Goal: Complete application form

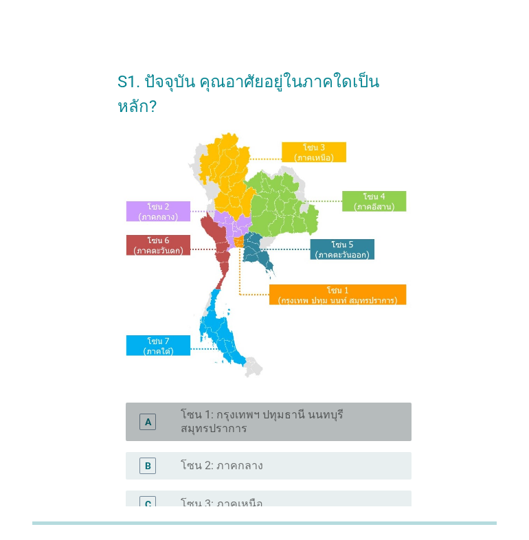
click at [278, 408] on label "โซน 1: กรุงเทพฯ ปทุมธานี นนทบุรี สมุทรปราการ" at bounding box center [285, 421] width 209 height 27
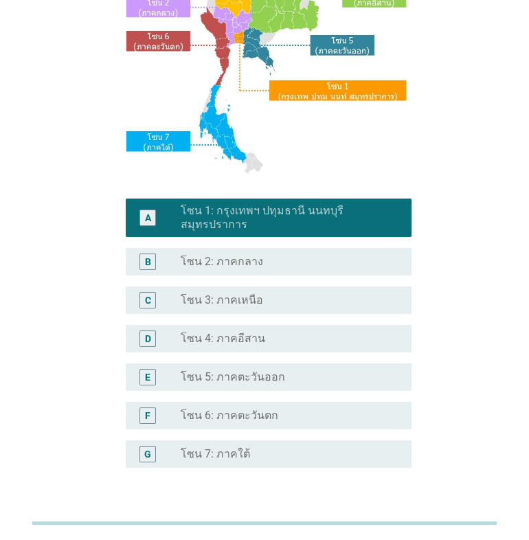
scroll to position [229, 0]
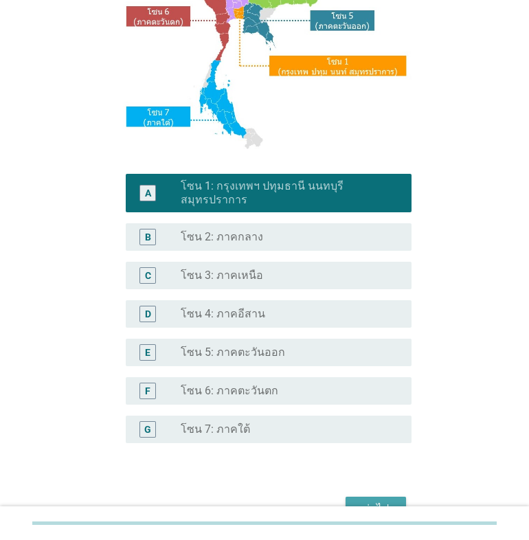
click at [366, 500] on div "ต่อไป" at bounding box center [375, 508] width 38 height 16
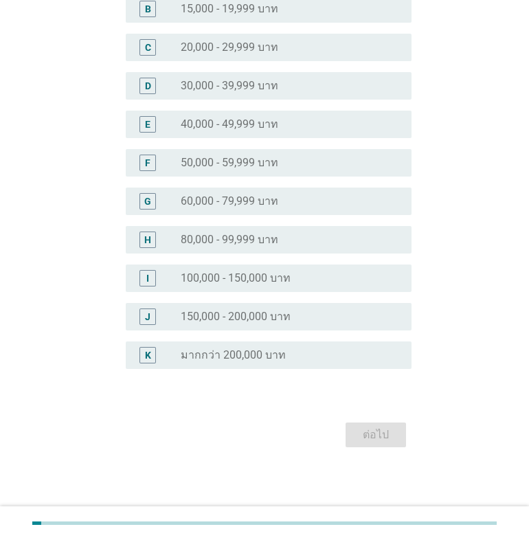
scroll to position [0, 0]
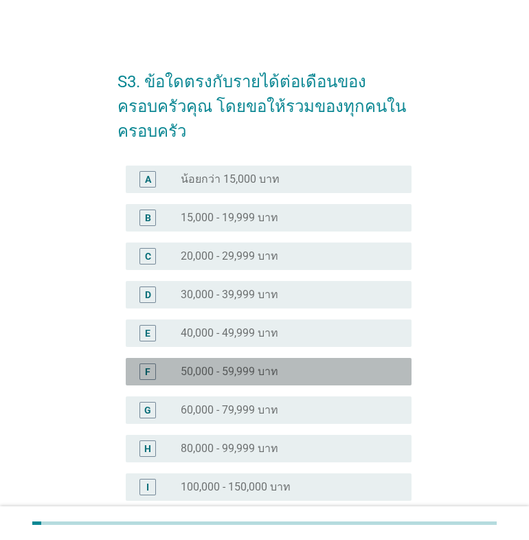
click at [196, 377] on label "50,000 - 59,999 บาท" at bounding box center [229, 371] width 97 height 14
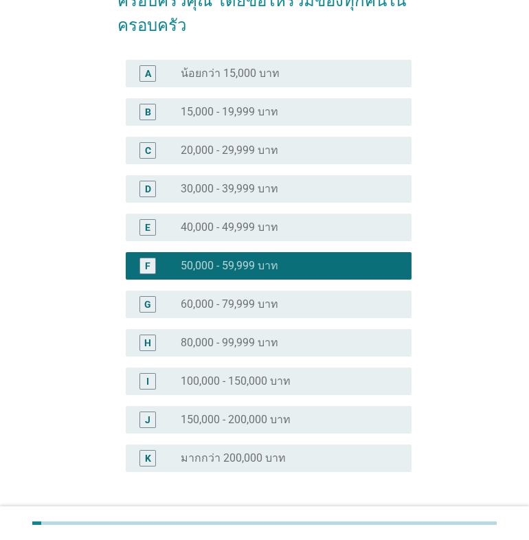
scroll to position [209, 0]
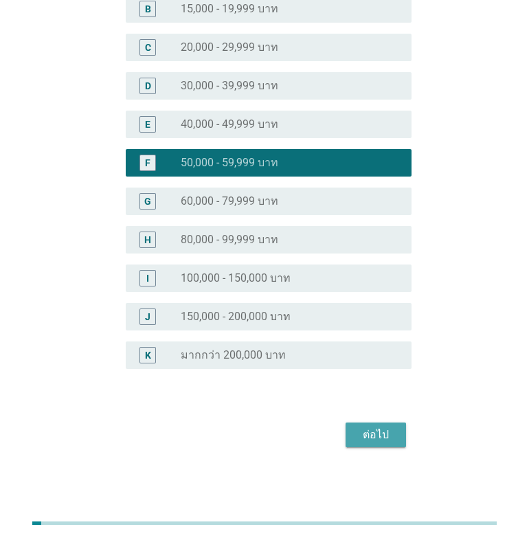
click at [381, 434] on div "ต่อไป" at bounding box center [375, 434] width 38 height 16
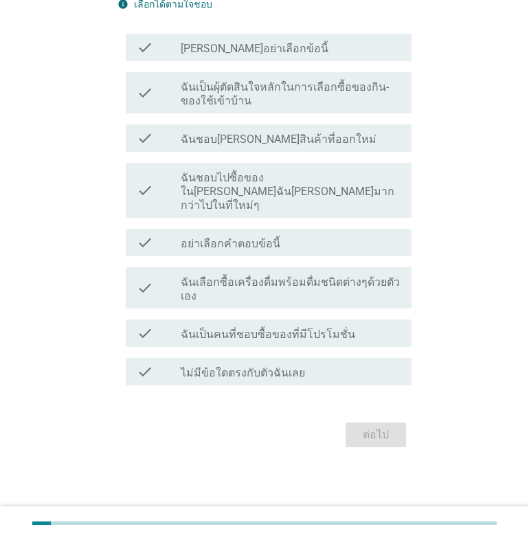
scroll to position [0, 0]
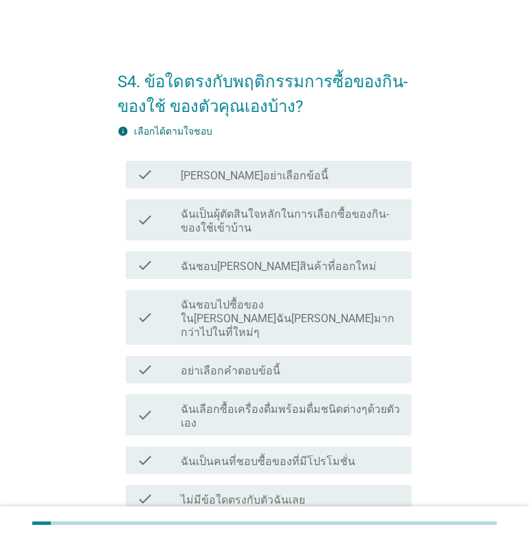
click at [379, 316] on label "ฉันชอบไปซื้อของใน[PERSON_NAME]ฉัน[PERSON_NAME]มากกว่าไปในที่ใหม่ๆ" at bounding box center [291, 318] width 220 height 41
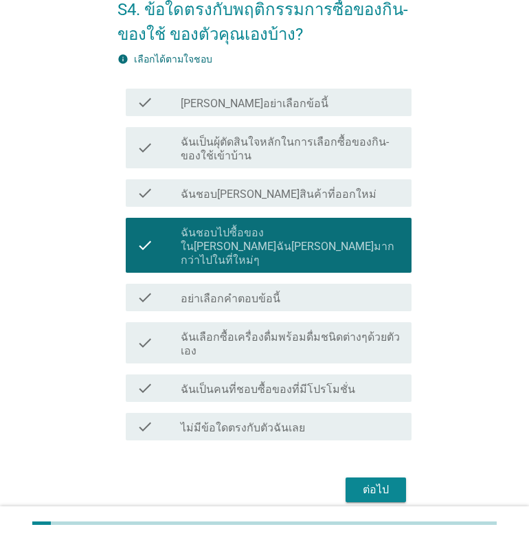
scroll to position [113, 0]
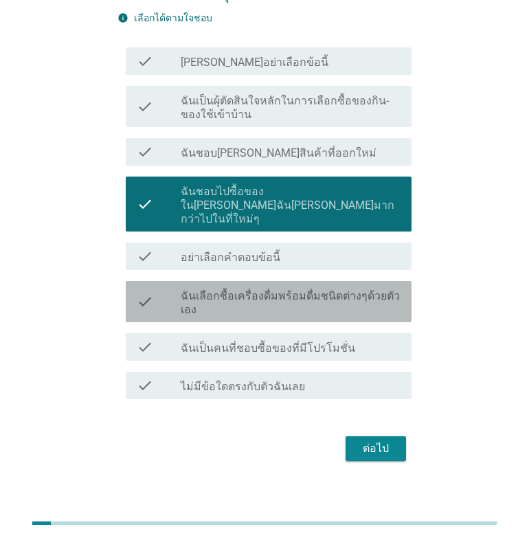
click at [345, 297] on label "ฉันเลือกซื้อเครื่องดื่มพร้อมดื่มชนิดต่างๆด้วยตัวเอง" at bounding box center [291, 302] width 220 height 27
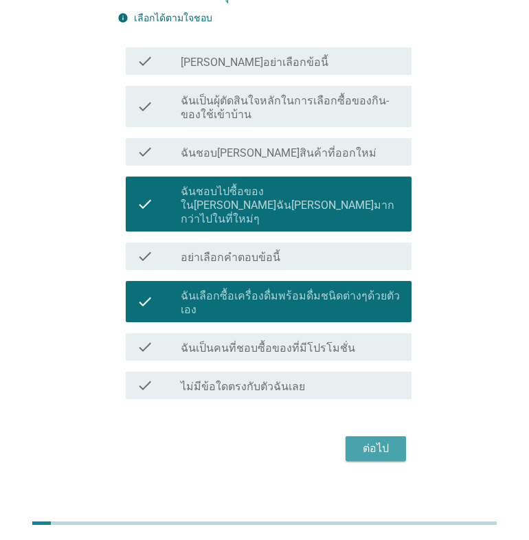
click at [373, 440] on div "ต่อไป" at bounding box center [375, 448] width 38 height 16
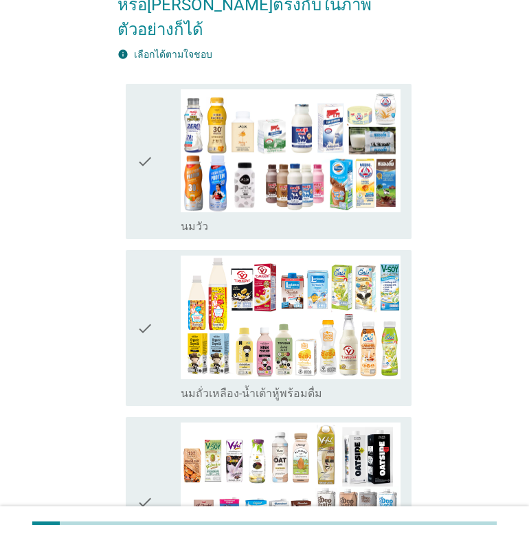
scroll to position [229, 0]
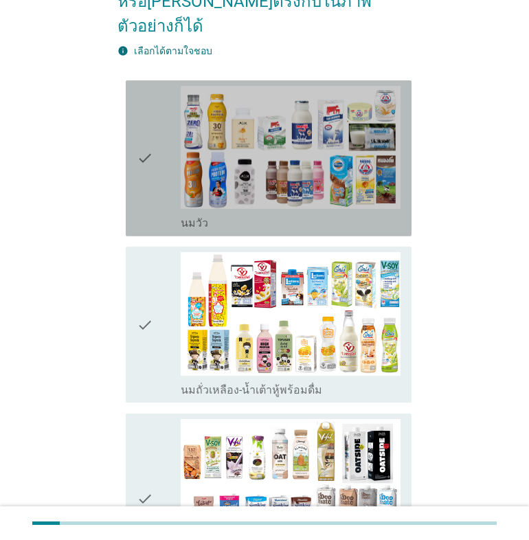
click at [144, 151] on icon "check" at bounding box center [145, 158] width 16 height 145
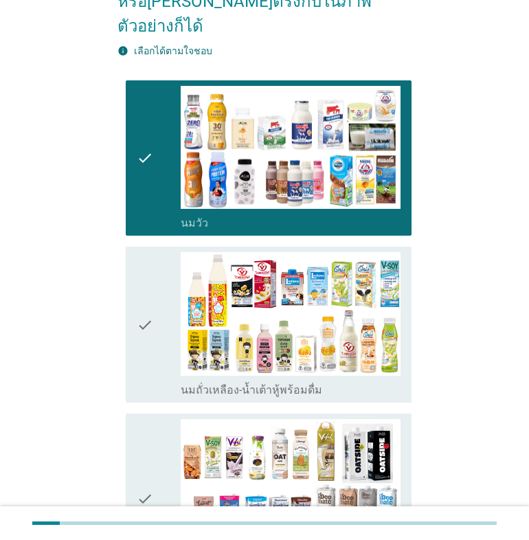
click at [135, 277] on div "check check_box_outline_blank นมถั่วเหลือง-น้ำเต้าหู้พร้อมดื่ม" at bounding box center [269, 324] width 286 height 156
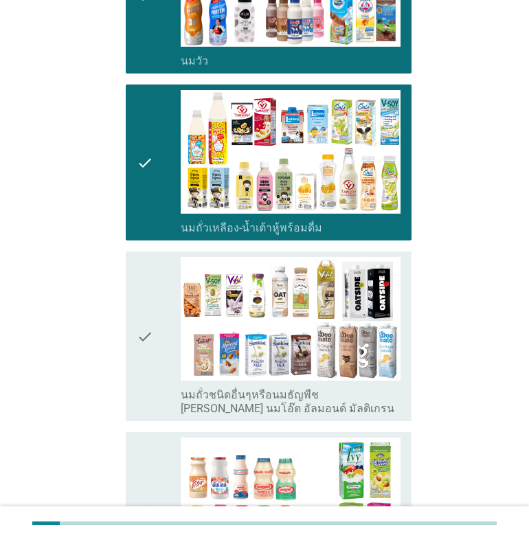
scroll to position [458, 0]
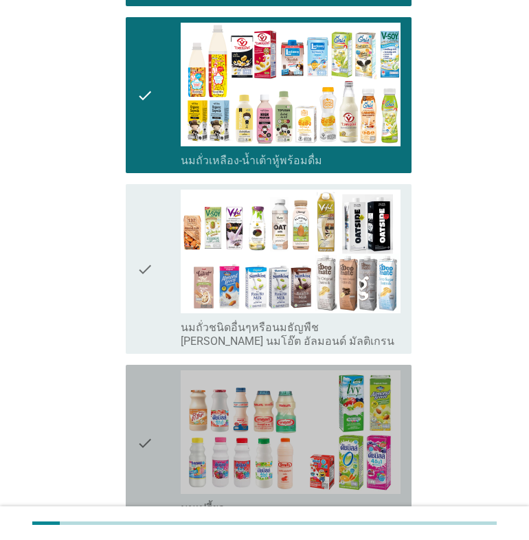
click at [129, 364] on div "check check_box_outline_blank นมเปรี้ยว" at bounding box center [269, 442] width 286 height 156
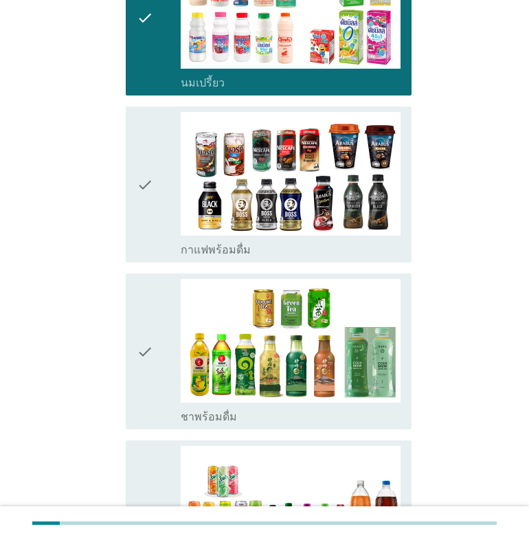
scroll to position [915, 0]
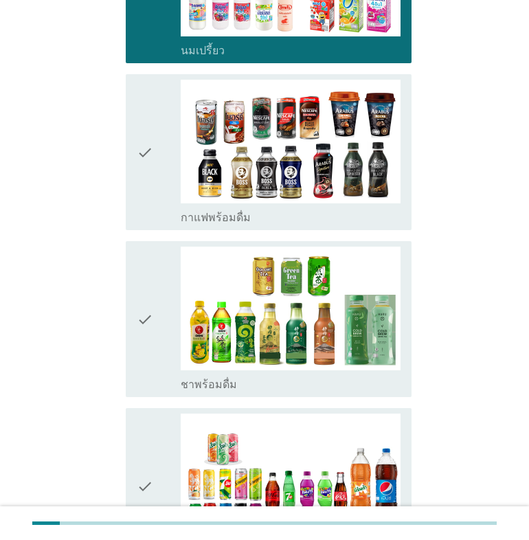
click at [137, 297] on icon "check" at bounding box center [145, 318] width 16 height 145
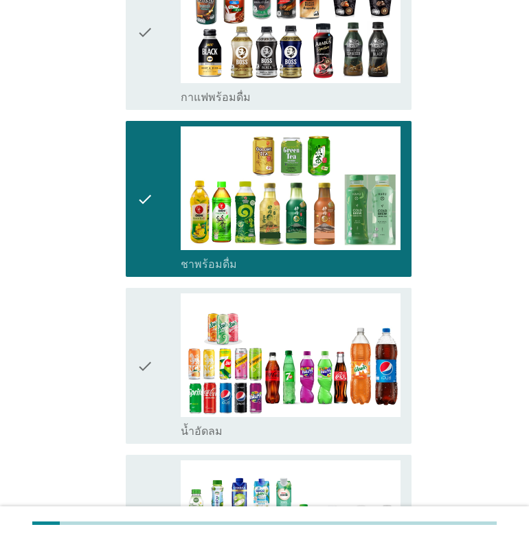
scroll to position [1144, 0]
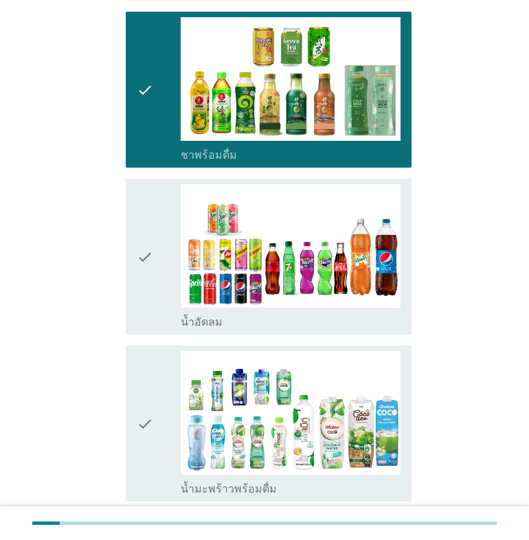
click at [148, 217] on icon "check" at bounding box center [145, 256] width 16 height 145
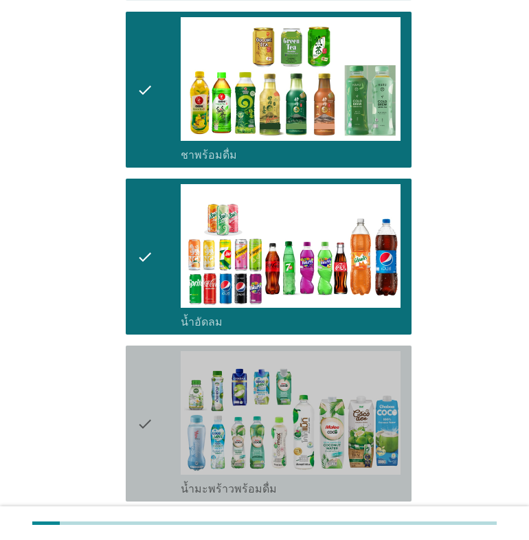
click at [152, 406] on icon "check" at bounding box center [145, 423] width 16 height 145
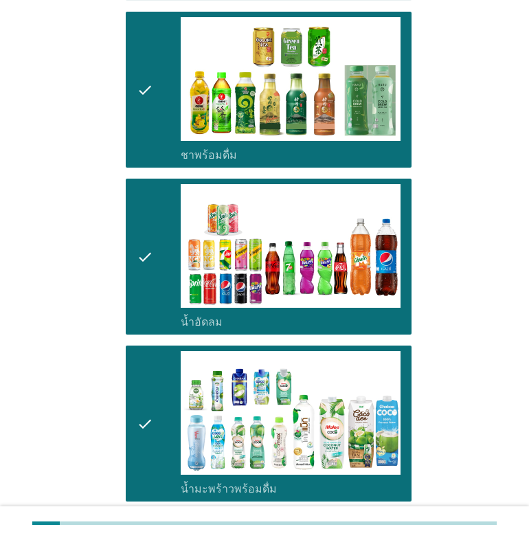
scroll to position [1373, 0]
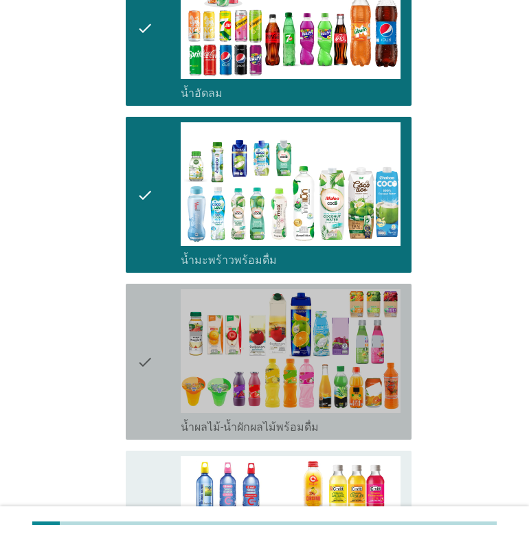
click at [150, 329] on icon "check" at bounding box center [145, 361] width 16 height 145
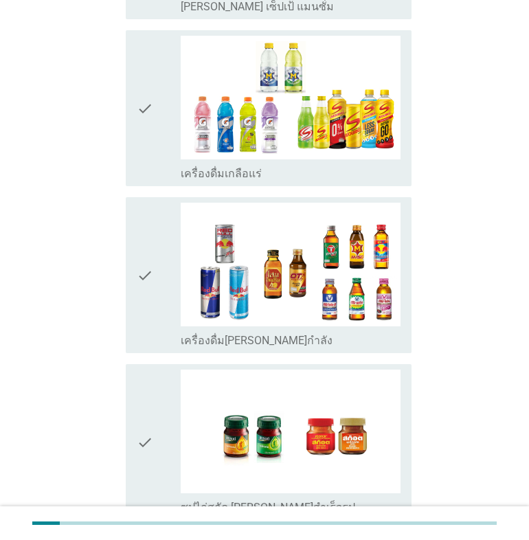
scroll to position [2265, 0]
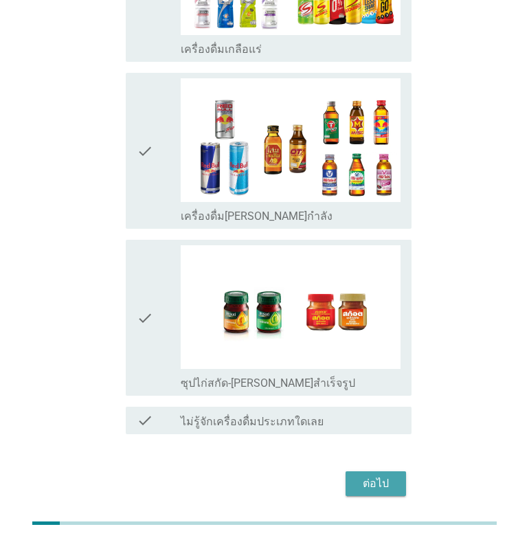
click at [358, 475] on div "ต่อไป" at bounding box center [375, 483] width 38 height 16
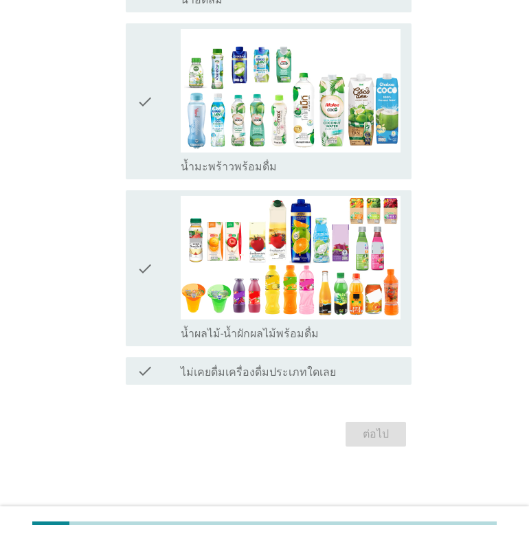
scroll to position [0, 0]
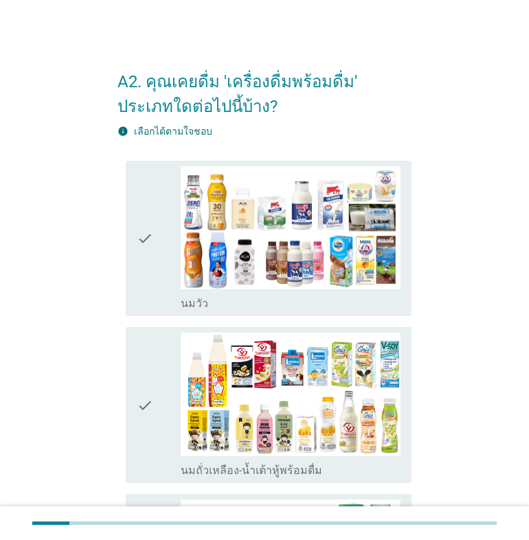
click at [150, 248] on icon "check" at bounding box center [145, 238] width 16 height 145
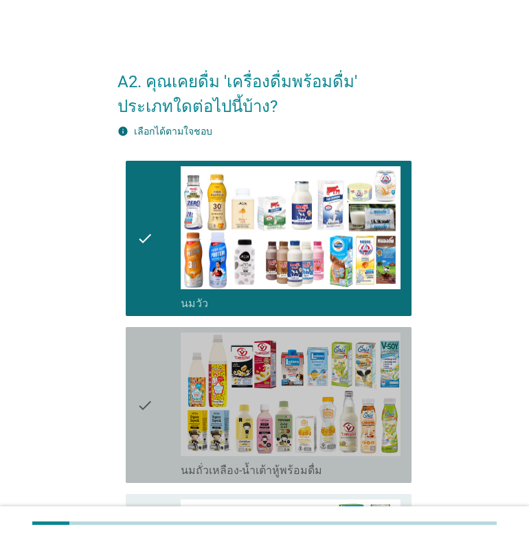
click at [142, 388] on icon "check" at bounding box center [145, 404] width 16 height 145
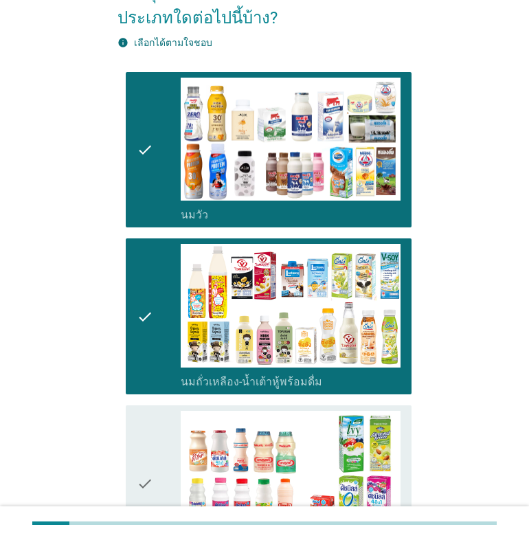
scroll to position [343, 0]
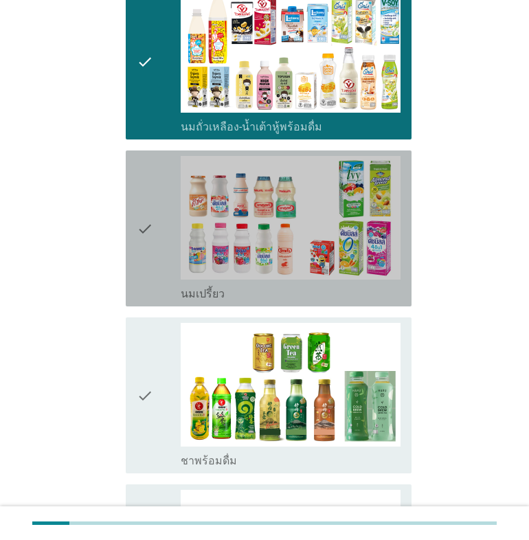
click at [150, 265] on icon "check" at bounding box center [145, 228] width 16 height 145
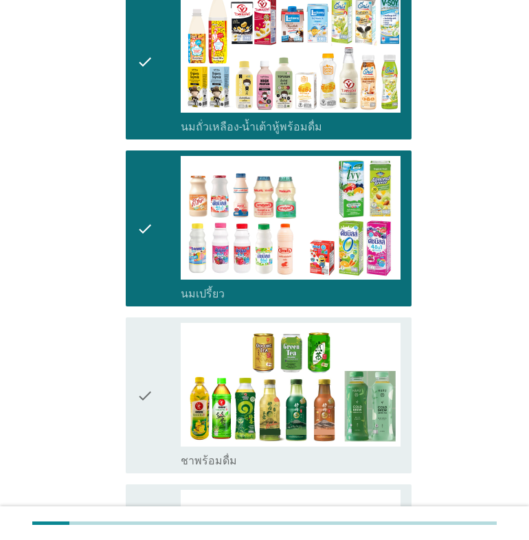
click at [142, 372] on icon "check" at bounding box center [145, 395] width 16 height 145
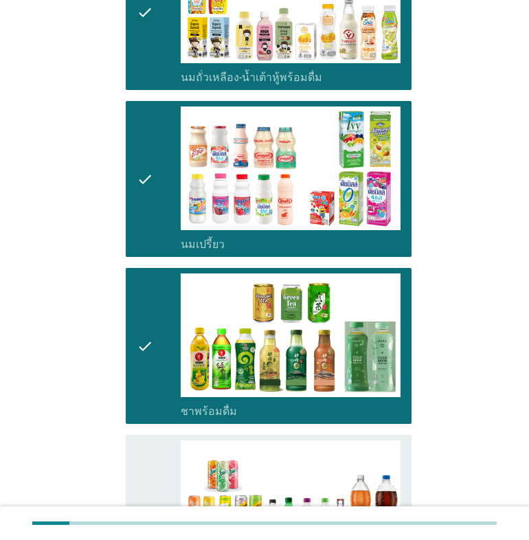
scroll to position [397, 0]
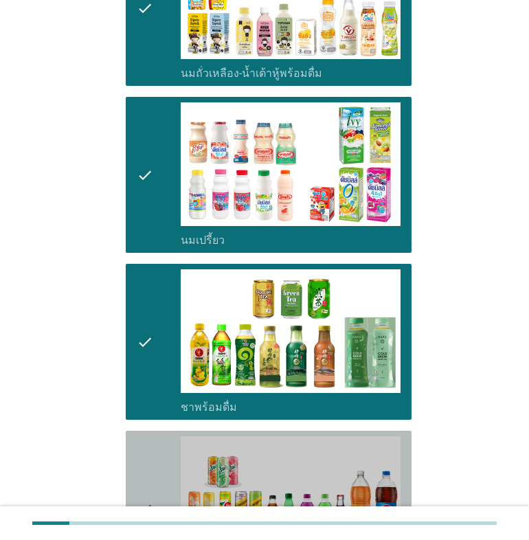
click at [144, 445] on icon "check" at bounding box center [145, 508] width 16 height 145
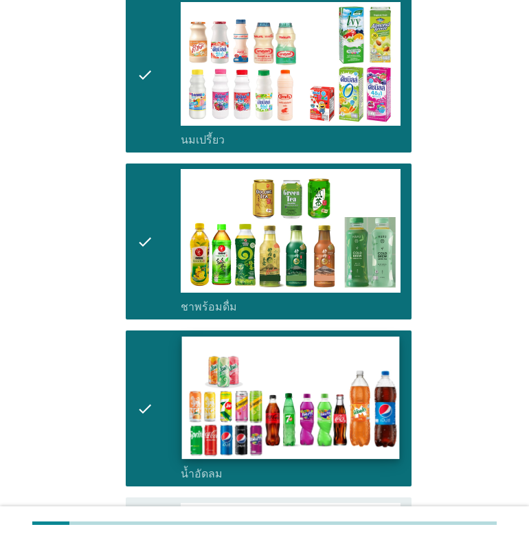
scroll to position [740, 0]
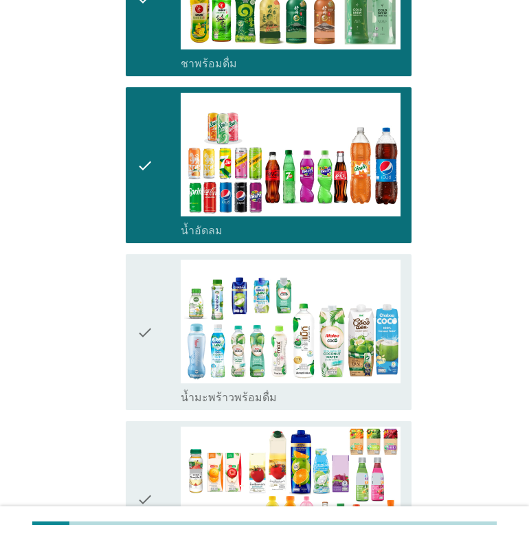
click at [159, 318] on div "check" at bounding box center [159, 331] width 44 height 145
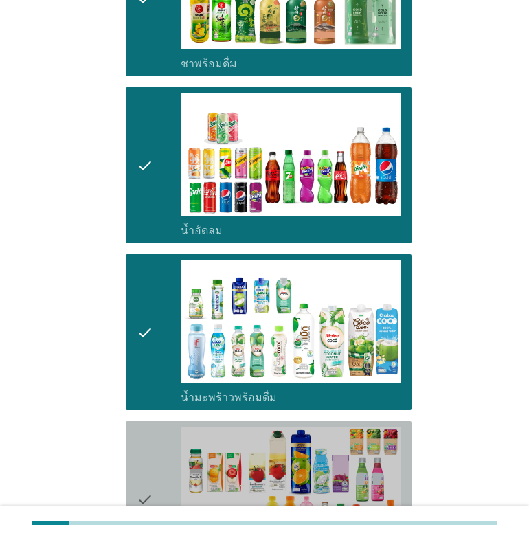
click at [141, 458] on icon "check" at bounding box center [145, 498] width 16 height 145
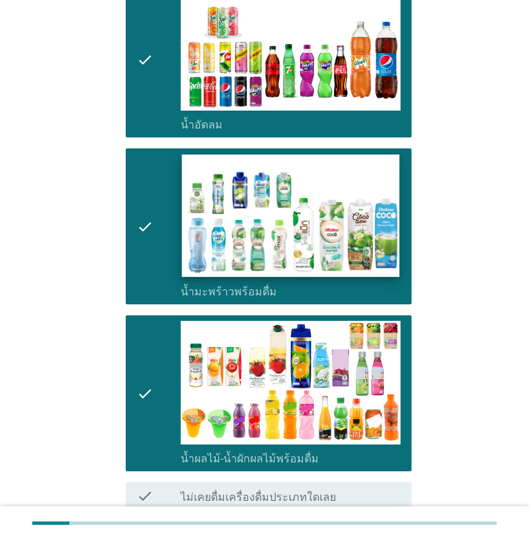
scroll to position [971, 0]
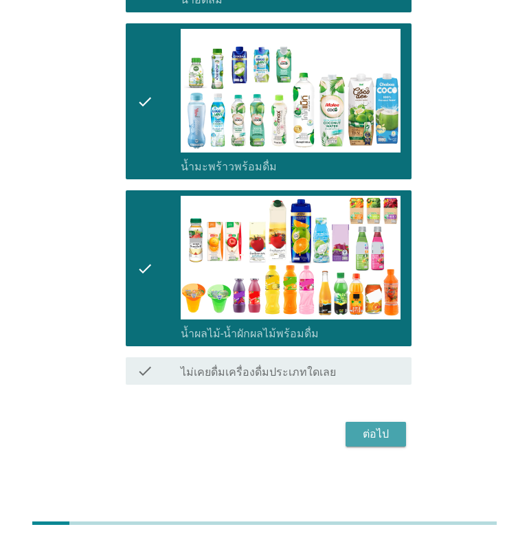
click at [389, 430] on div "ต่อไป" at bounding box center [375, 434] width 38 height 16
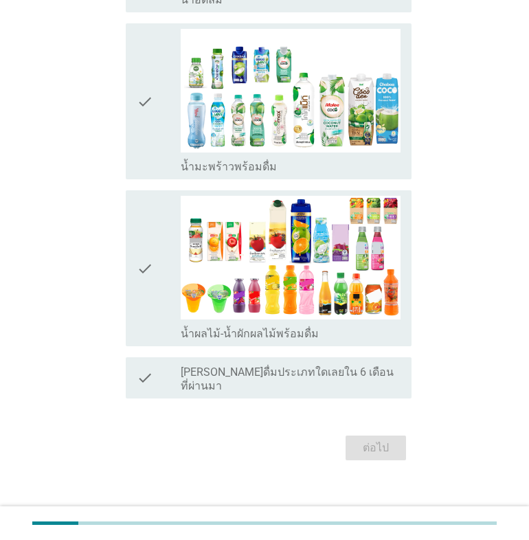
scroll to position [0, 0]
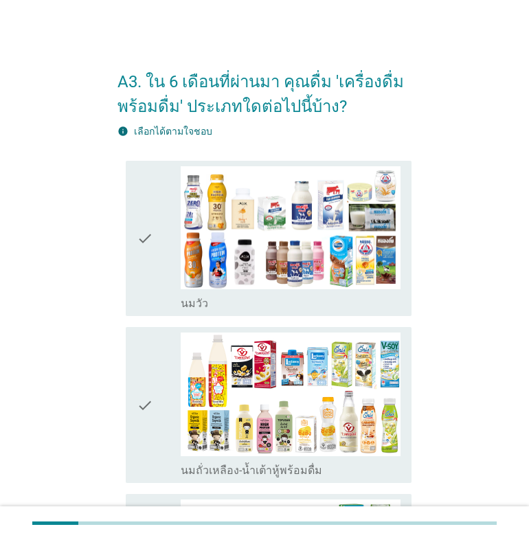
click at [141, 226] on icon "check" at bounding box center [145, 238] width 16 height 145
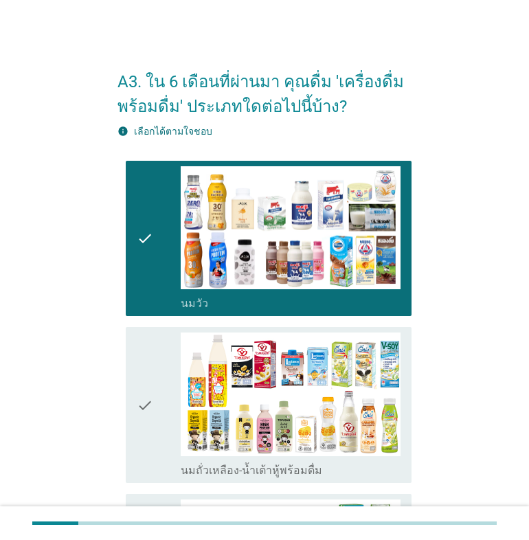
click at [119, 384] on div "check check_box_outline_blank นมถั่วเหลือง-น้ำเต้าหู้พร้อมดื่ม" at bounding box center [264, 404] width 294 height 167
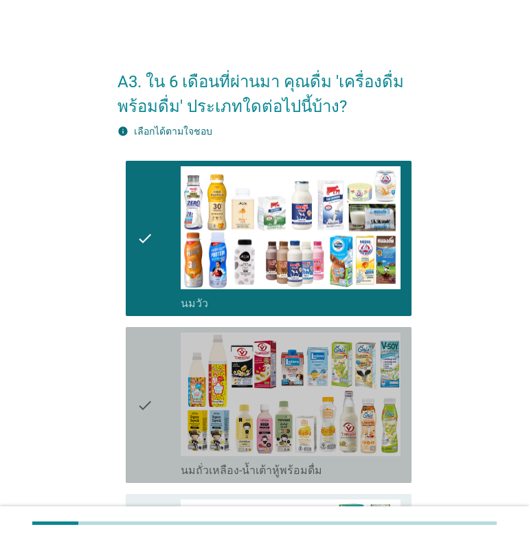
click at [140, 384] on icon "check" at bounding box center [145, 404] width 16 height 145
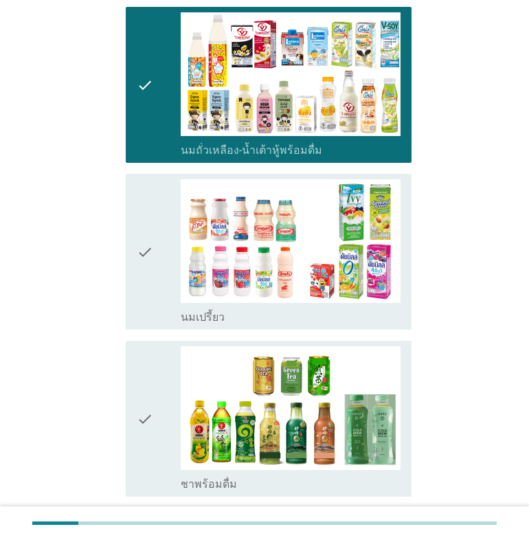
scroll to position [343, 0]
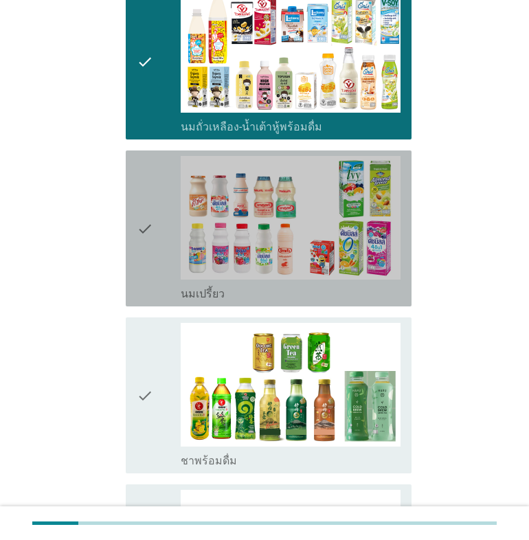
click at [156, 267] on div "check" at bounding box center [159, 228] width 44 height 145
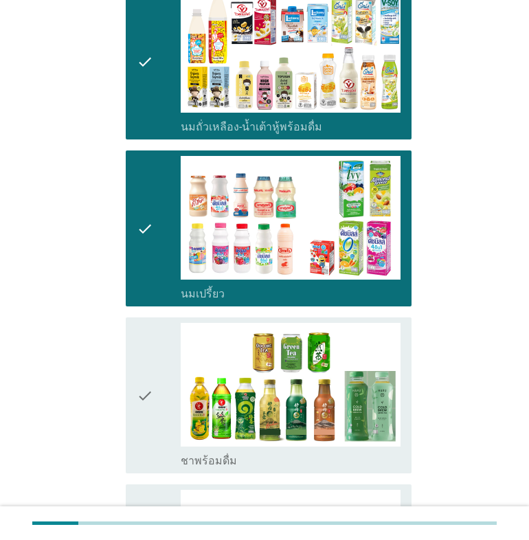
click at [147, 385] on icon "check" at bounding box center [145, 395] width 16 height 145
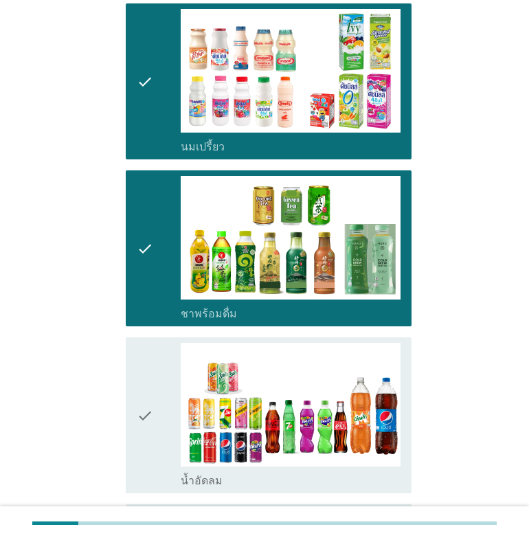
scroll to position [572, 0]
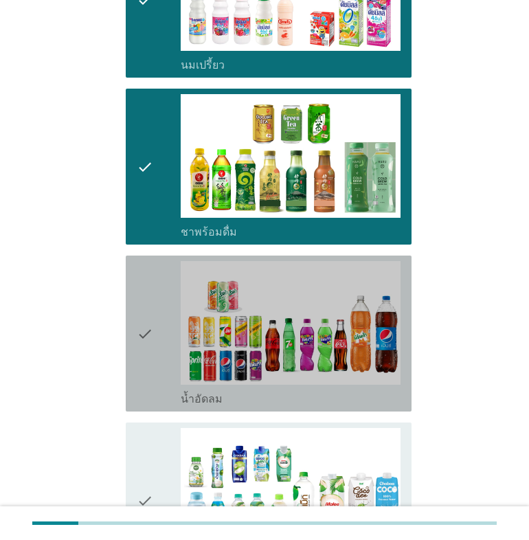
click at [151, 362] on icon "check" at bounding box center [145, 333] width 16 height 145
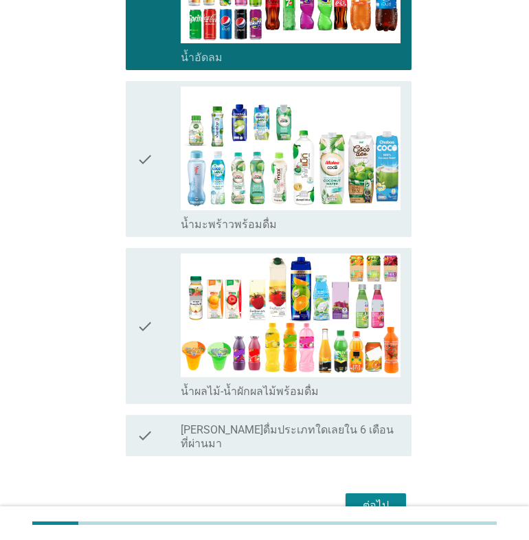
scroll to position [915, 0]
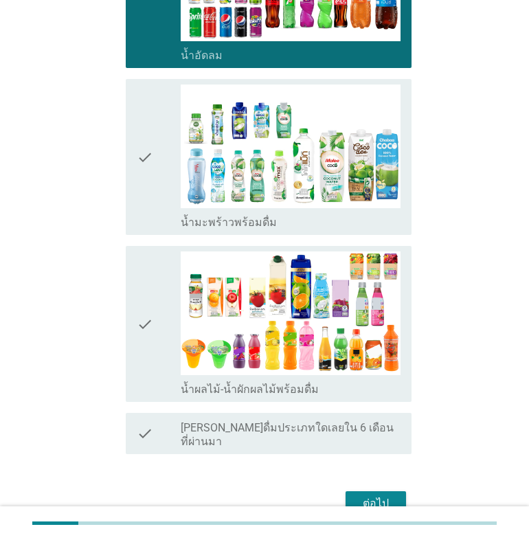
click at [154, 175] on div "check" at bounding box center [159, 156] width 44 height 145
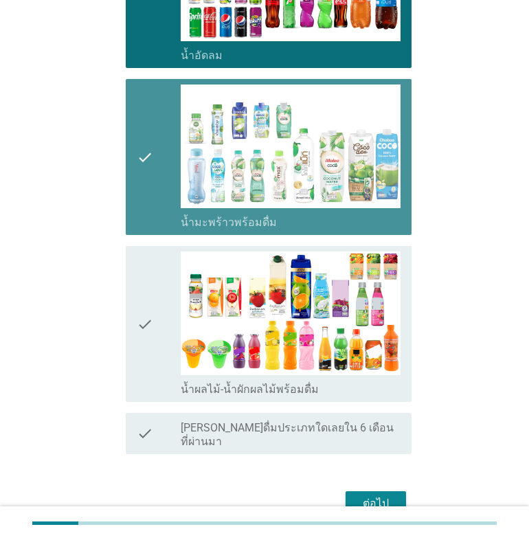
click at [137, 205] on icon "check" at bounding box center [145, 156] width 16 height 145
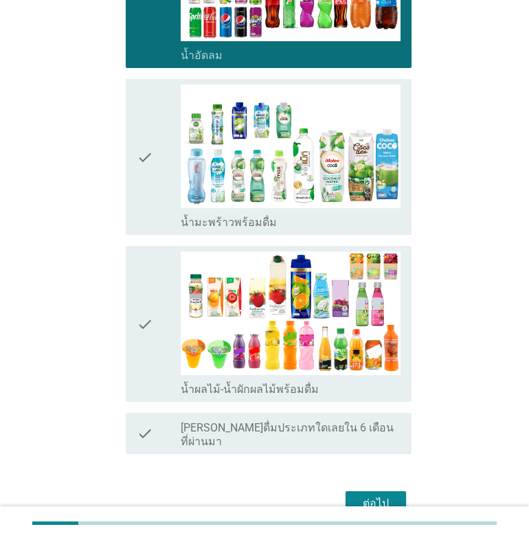
click at [140, 317] on icon "check" at bounding box center [145, 323] width 16 height 145
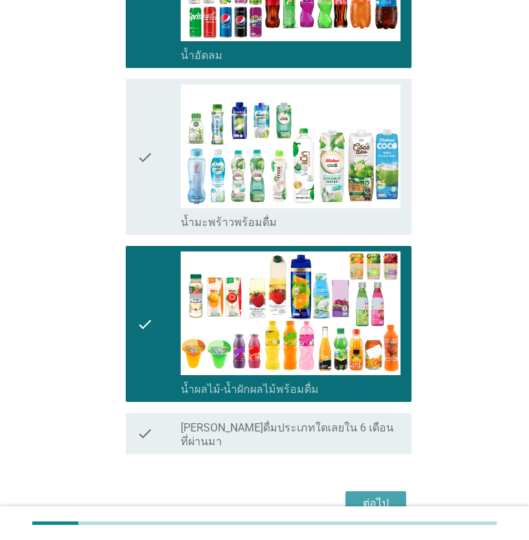
click at [377, 495] on div "ต่อไป" at bounding box center [375, 503] width 38 height 16
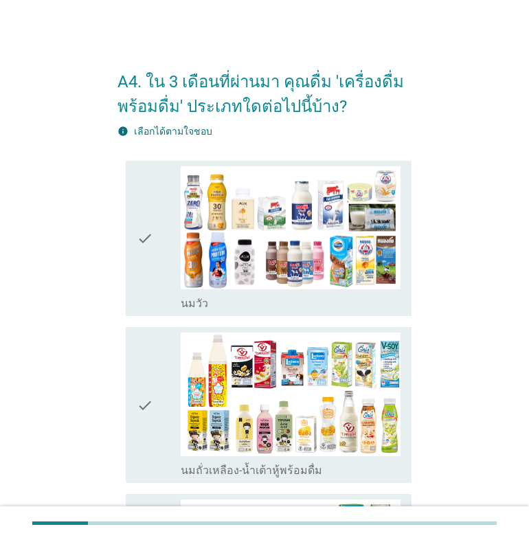
click at [152, 242] on icon "check" at bounding box center [145, 238] width 16 height 145
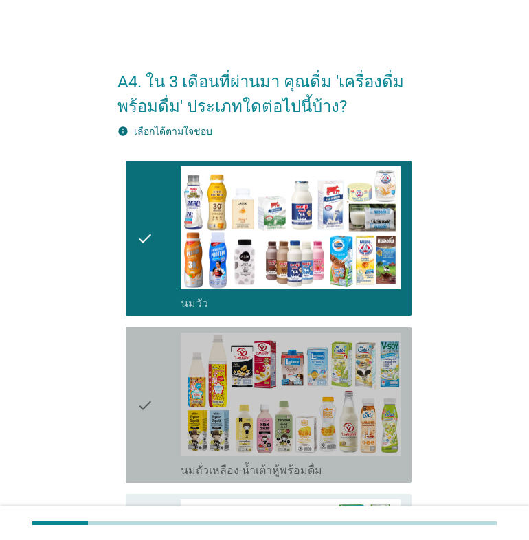
click at [161, 368] on div "check" at bounding box center [159, 404] width 44 height 145
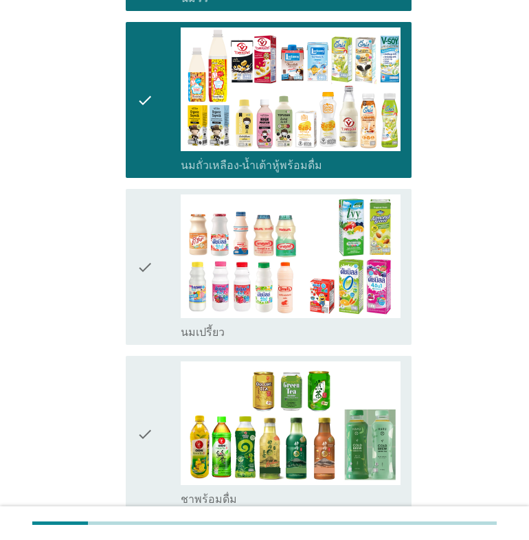
scroll to position [343, 0]
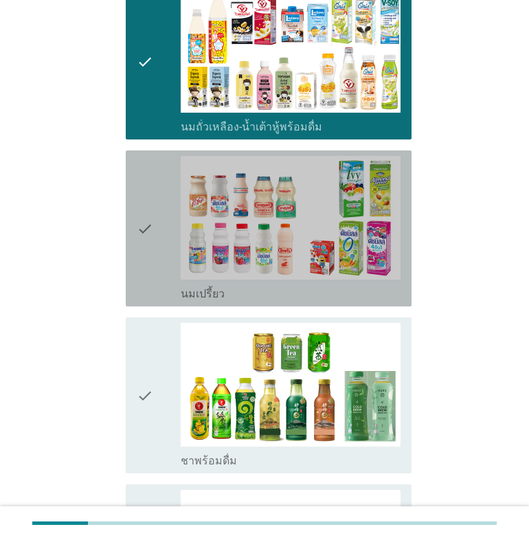
click at [158, 257] on div "check" at bounding box center [159, 228] width 44 height 145
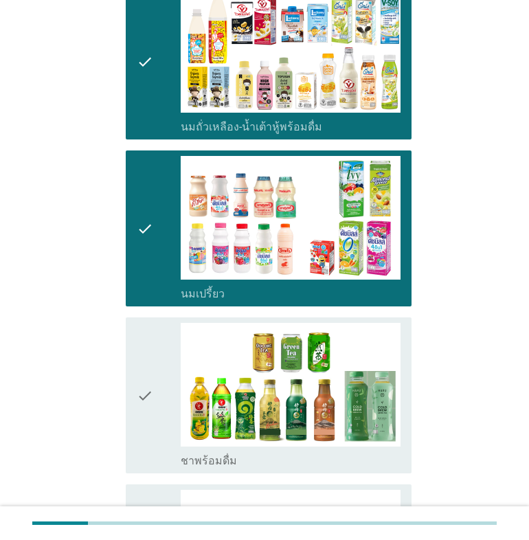
click at [160, 384] on div "check" at bounding box center [159, 395] width 44 height 145
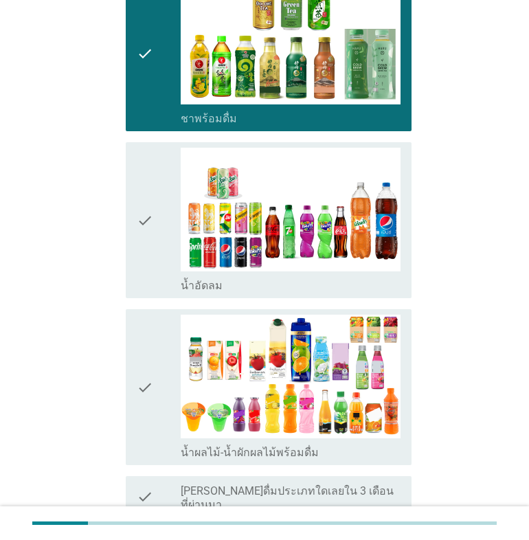
scroll to position [686, 0]
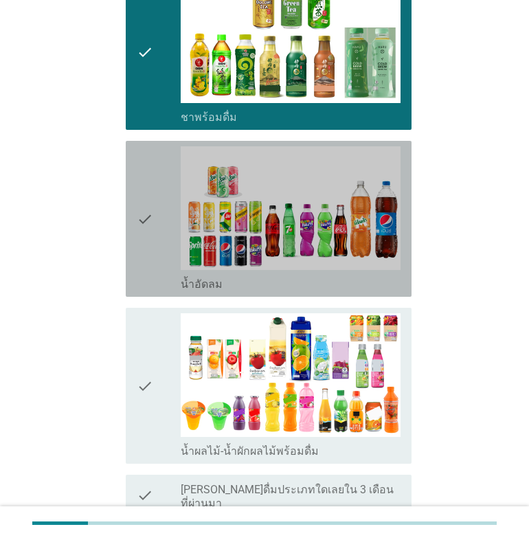
click at [154, 225] on div "check" at bounding box center [159, 218] width 44 height 145
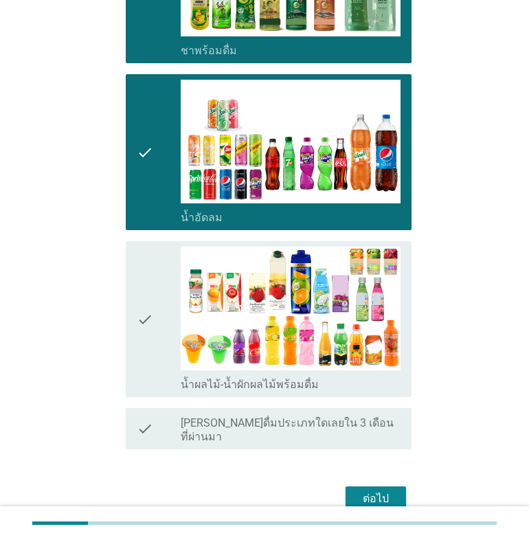
scroll to position [804, 0]
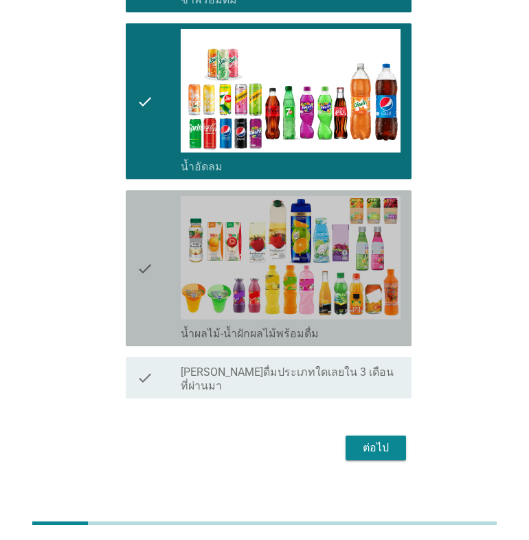
click at [143, 235] on icon "check" at bounding box center [145, 268] width 16 height 145
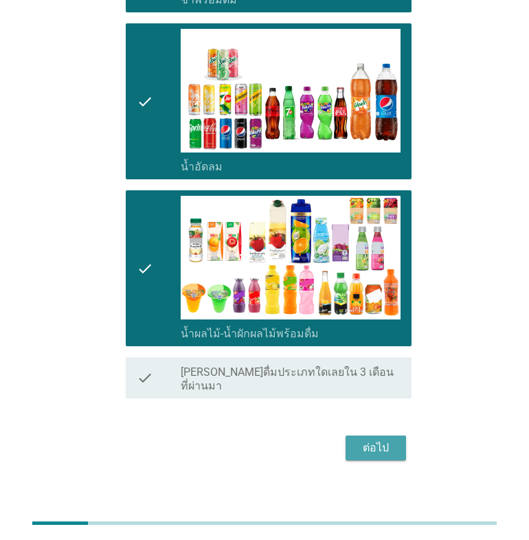
click at [375, 439] on div "ต่อไป" at bounding box center [375, 447] width 38 height 16
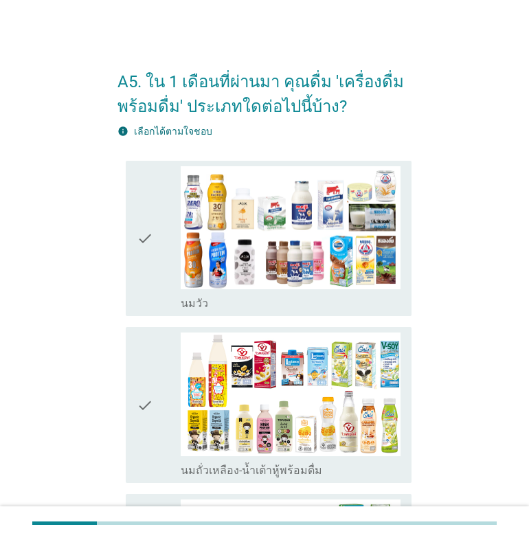
click at [149, 227] on icon "check" at bounding box center [145, 238] width 16 height 145
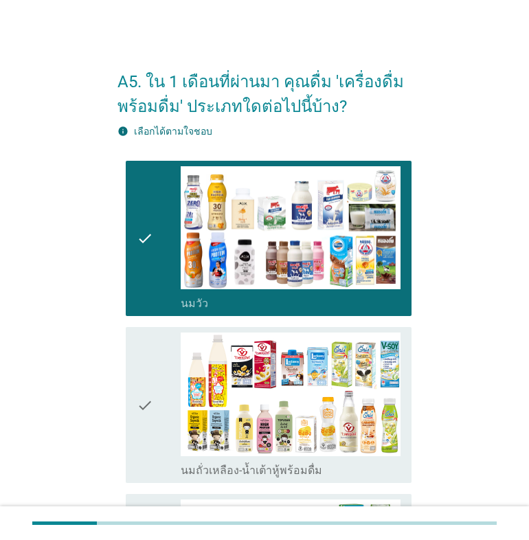
click at [129, 386] on div "check check_box_outline_blank นมถั่วเหลือง-น้ำเต้าหู้พร้อมดื่ม" at bounding box center [269, 405] width 286 height 156
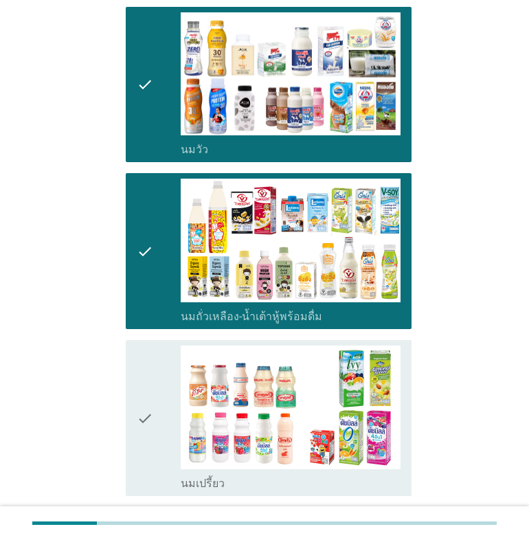
scroll to position [343, 0]
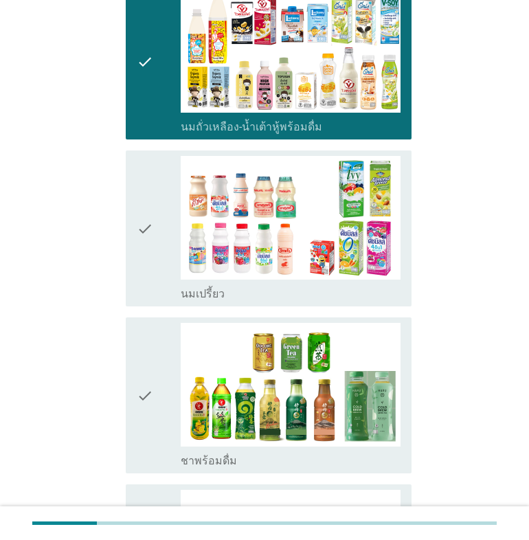
click at [144, 257] on icon "check" at bounding box center [145, 228] width 16 height 145
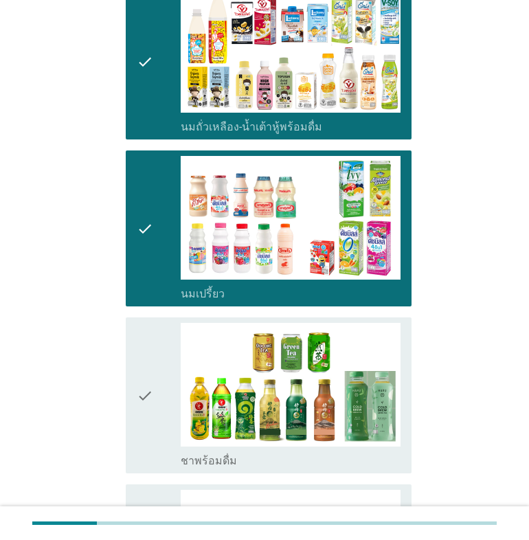
click at [133, 374] on div "check check_box_outline_blank ชาพร้อมดื่ม" at bounding box center [269, 395] width 286 height 156
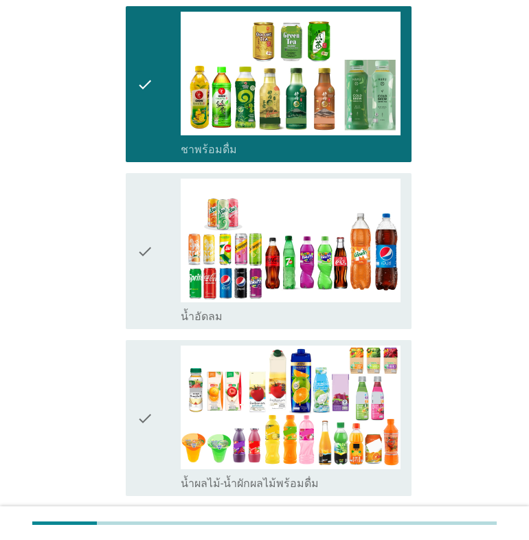
scroll to position [686, 0]
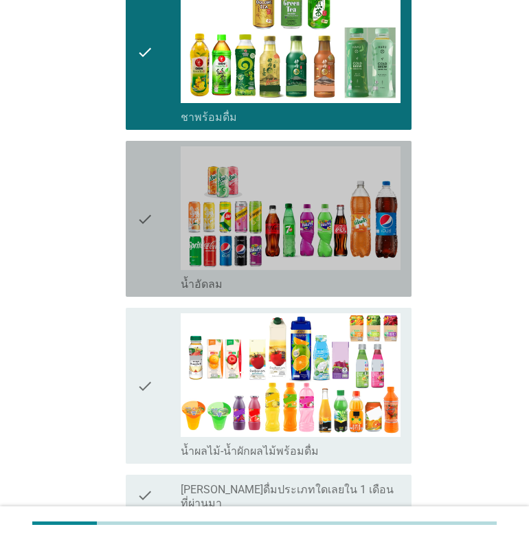
click at [136, 231] on div "check check_box_outline_blank น้ำอัดลม" at bounding box center [269, 219] width 286 height 156
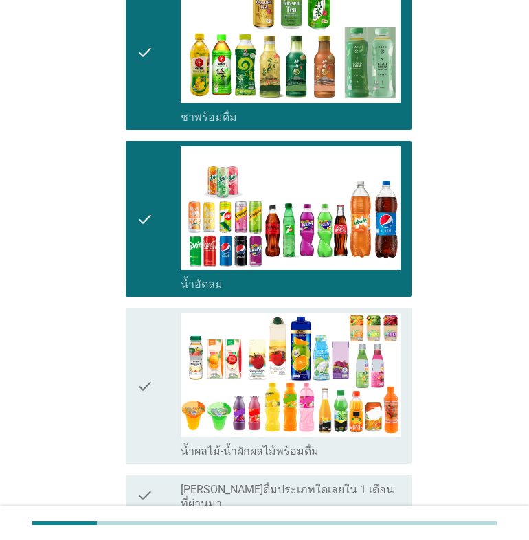
click at [145, 369] on icon "check" at bounding box center [145, 385] width 16 height 145
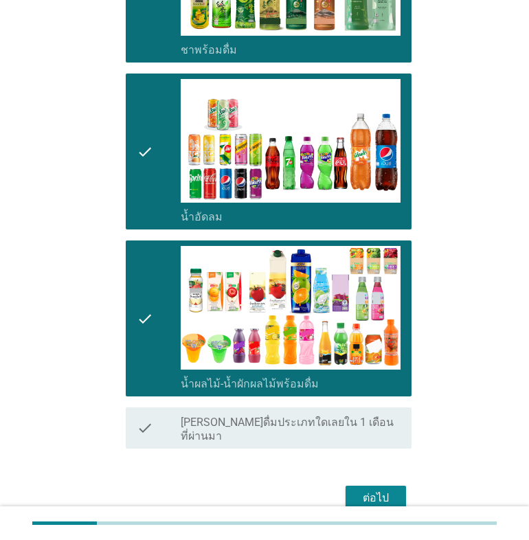
scroll to position [804, 0]
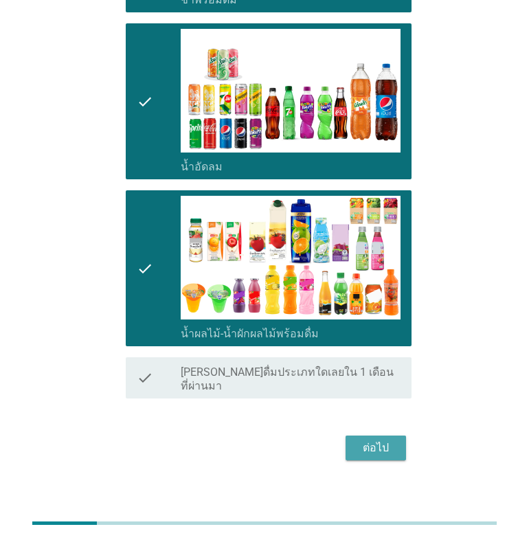
click at [397, 435] on button "ต่อไป" at bounding box center [375, 447] width 60 height 25
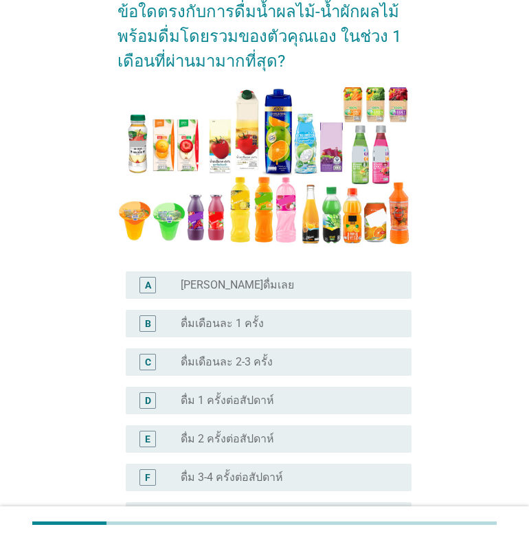
scroll to position [229, 0]
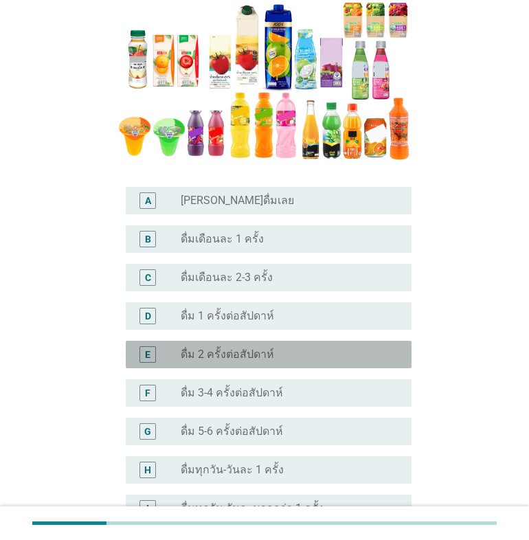
click at [216, 353] on label "ดื่ม 2 ครั้งต่อสัปดาห์" at bounding box center [227, 354] width 93 height 14
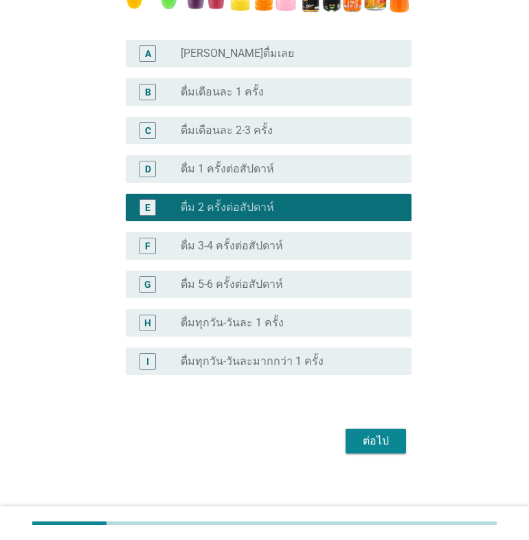
scroll to position [382, 0]
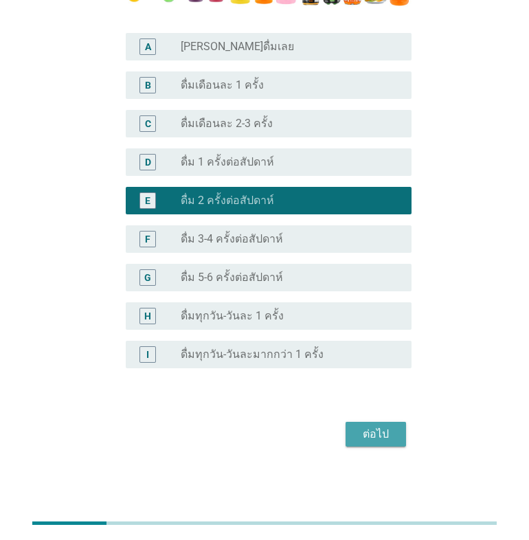
click at [390, 431] on div "ต่อไป" at bounding box center [375, 434] width 38 height 16
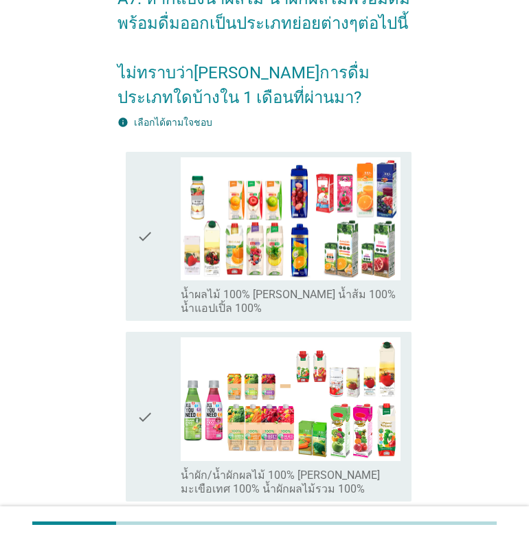
scroll to position [115, 0]
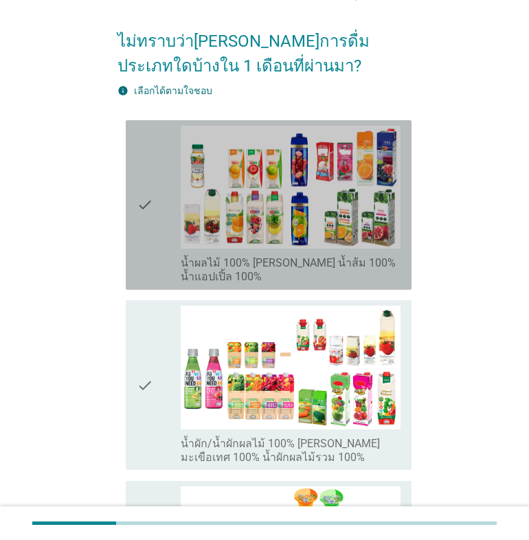
click at [148, 223] on icon "check" at bounding box center [145, 205] width 16 height 159
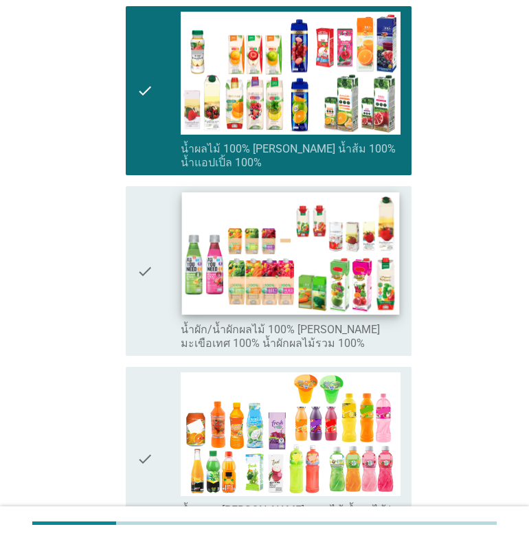
scroll to position [343, 0]
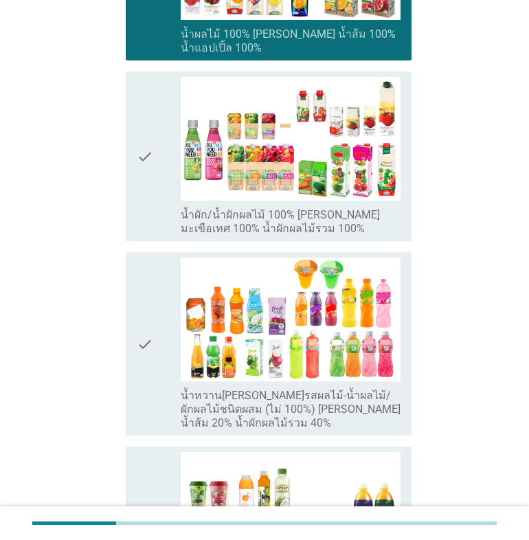
click at [135, 336] on div "check check_box_outline_blank น้ำหวาน[PERSON_NAME]รสผลไม้-น้ำผลไม้/ผักผลไม้ชนิด…" at bounding box center [269, 343] width 286 height 183
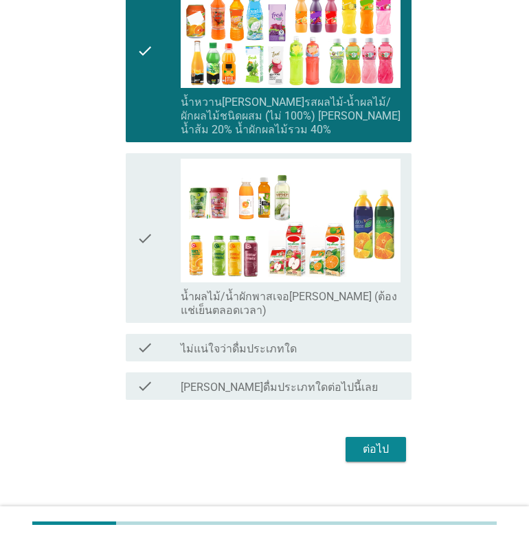
scroll to position [651, 0]
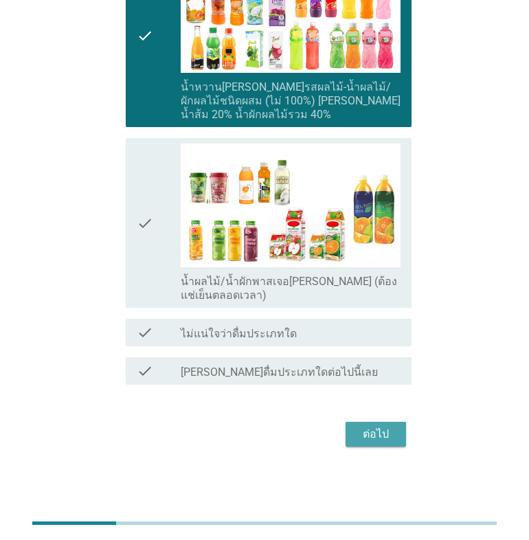
click at [378, 431] on div "ต่อไป" at bounding box center [375, 434] width 38 height 16
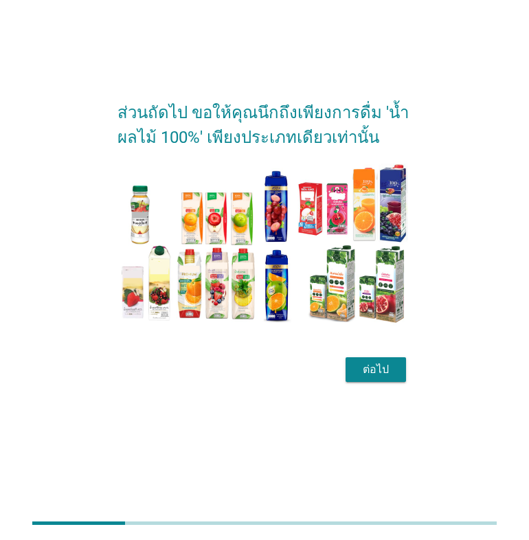
scroll to position [0, 0]
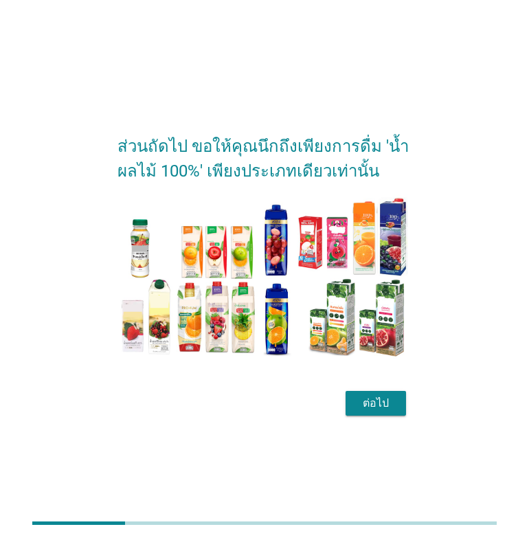
click at [371, 403] on div "ต่อไป" at bounding box center [375, 403] width 38 height 16
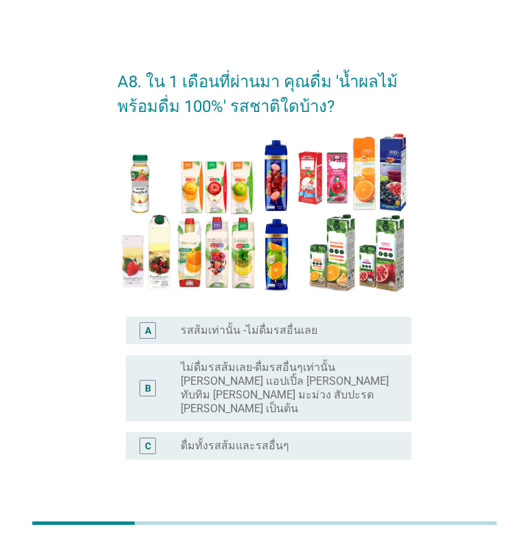
scroll to position [64, 0]
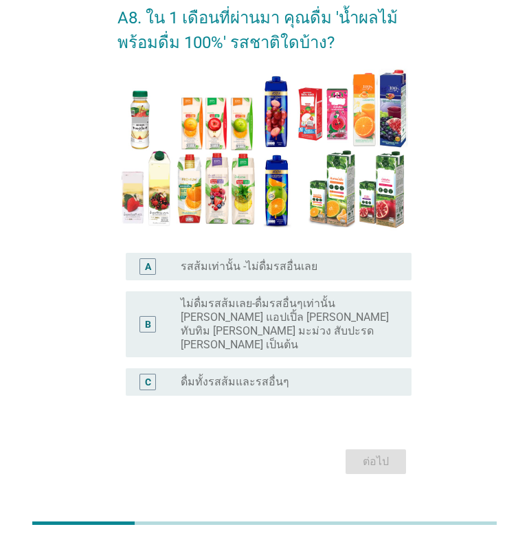
click at [255, 311] on label "ไม่ดื่มรสส้มเลย-ดื่มรสอื่นๆเท่านั้น [PERSON_NAME] แอปเปิ้ล [PERSON_NAME] ทับทิม…" at bounding box center [285, 324] width 209 height 55
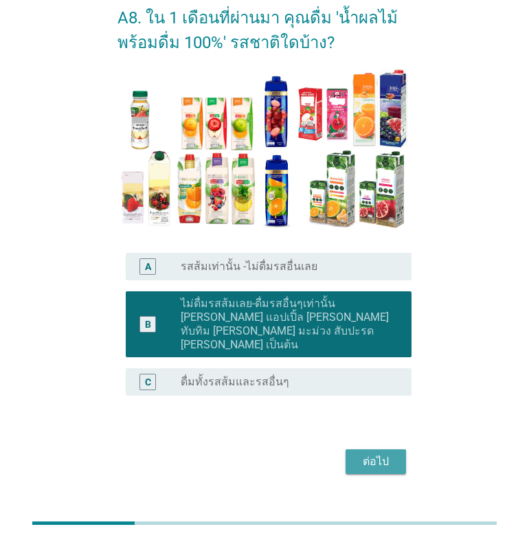
click at [384, 453] on div "ต่อไป" at bounding box center [375, 461] width 38 height 16
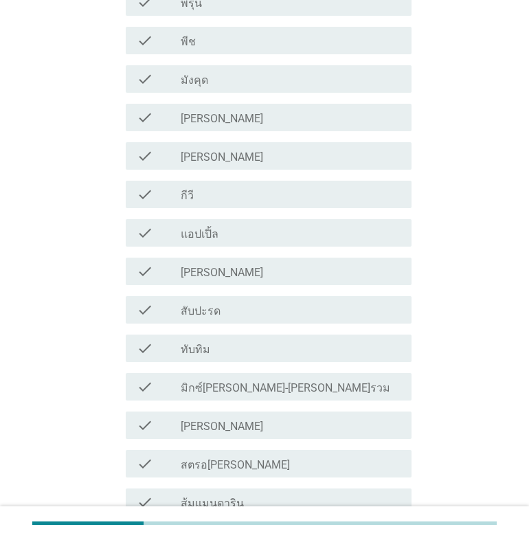
scroll to position [458, 0]
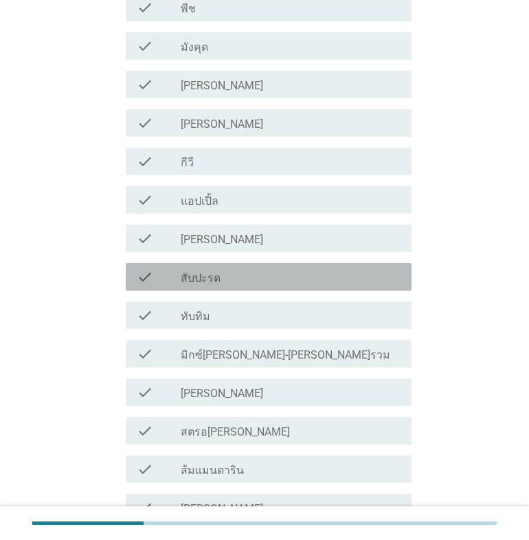
click at [281, 277] on div "check_box_outline_blank สับปะรด" at bounding box center [291, 276] width 220 height 16
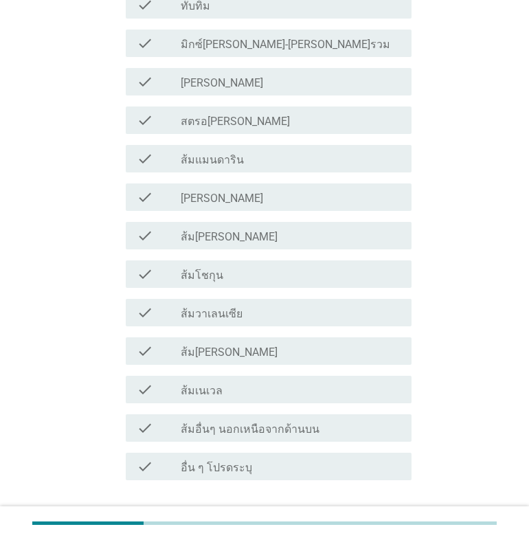
scroll to position [801, 0]
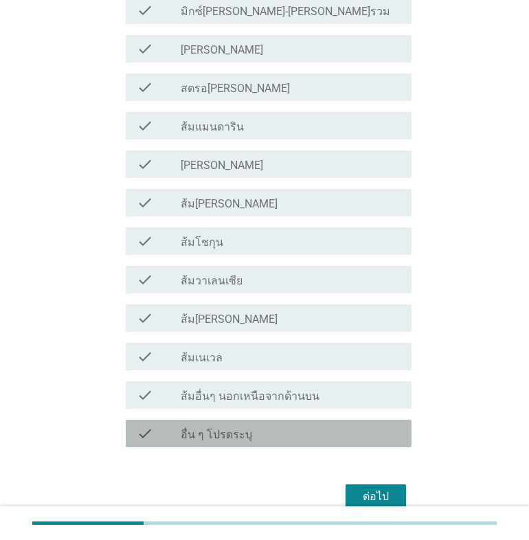
click at [243, 428] on label "อื่น ๆ โปรดระบุ" at bounding box center [216, 435] width 71 height 14
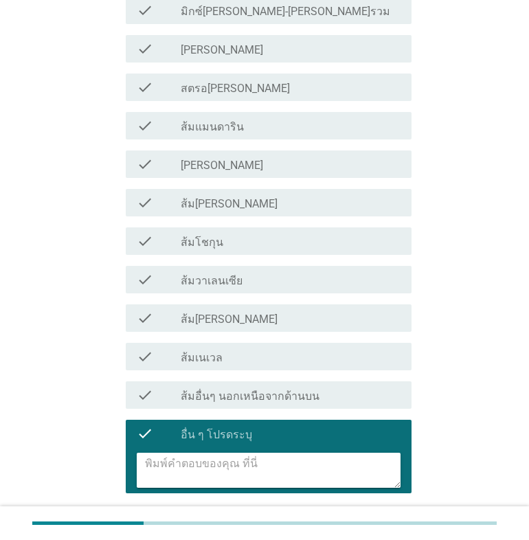
click at [277, 472] on textarea at bounding box center [272, 469] width 255 height 35
type textarea "/"
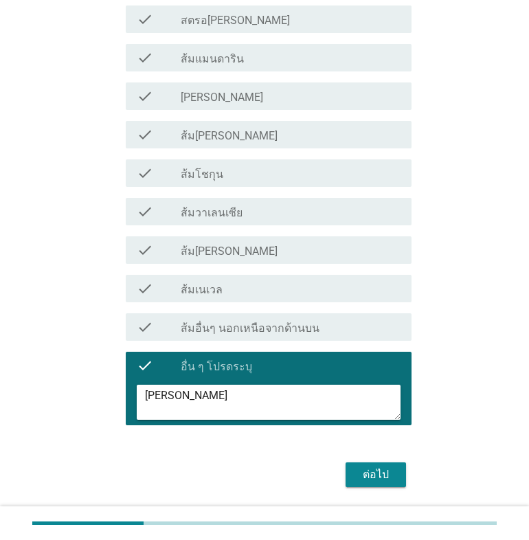
scroll to position [910, 0]
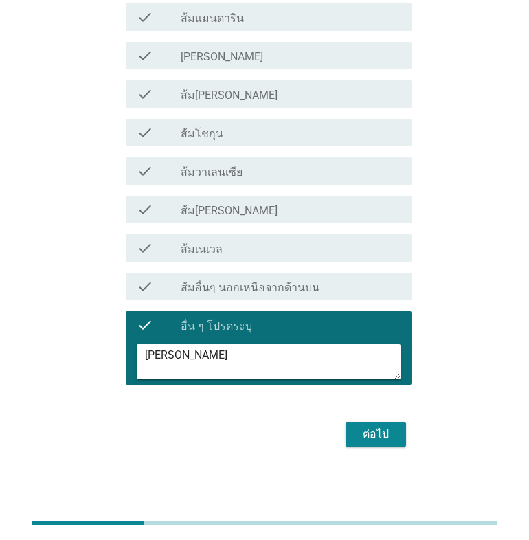
type textarea "[PERSON_NAME]"
click at [359, 434] on div "ต่อไป" at bounding box center [375, 434] width 38 height 16
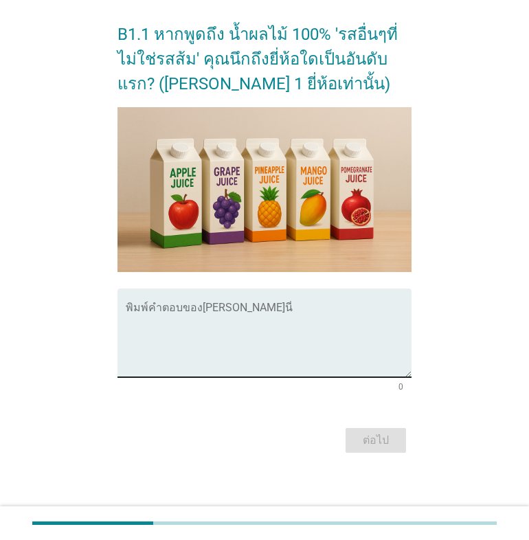
scroll to position [276, 0]
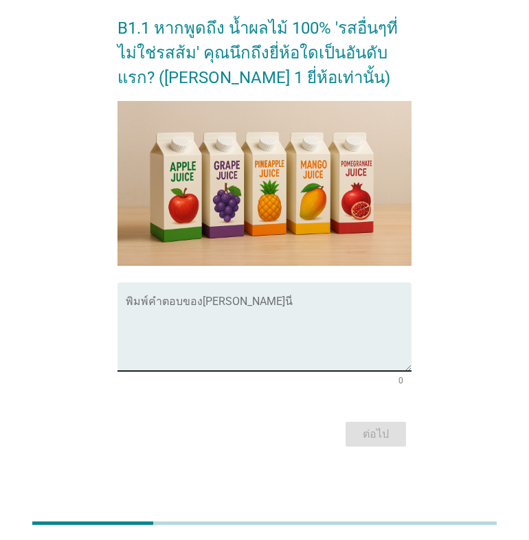
click at [164, 325] on textarea "พิมพ์คำตอบของคุณ ที่นี่" at bounding box center [269, 335] width 286 height 72
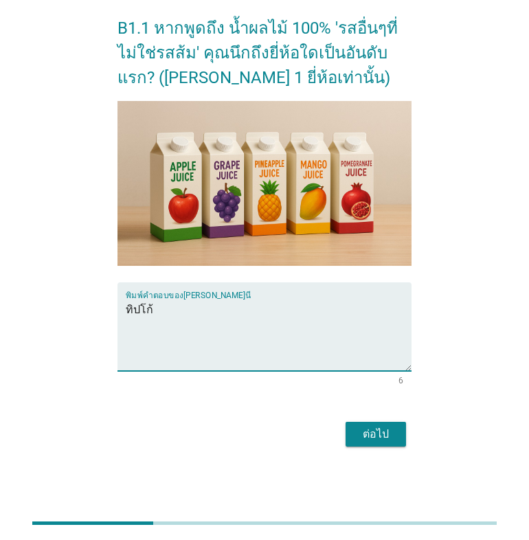
type textarea "ทิปโก้"
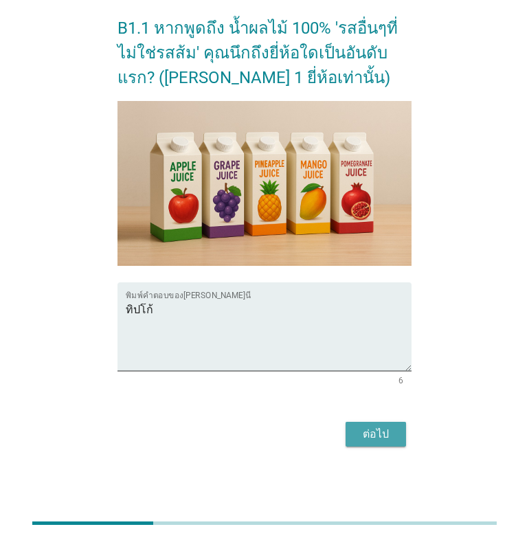
click at [395, 433] on button "ต่อไป" at bounding box center [375, 433] width 60 height 25
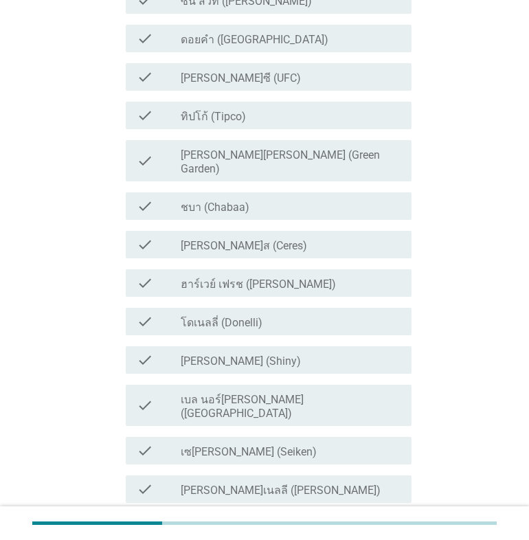
scroll to position [0, 0]
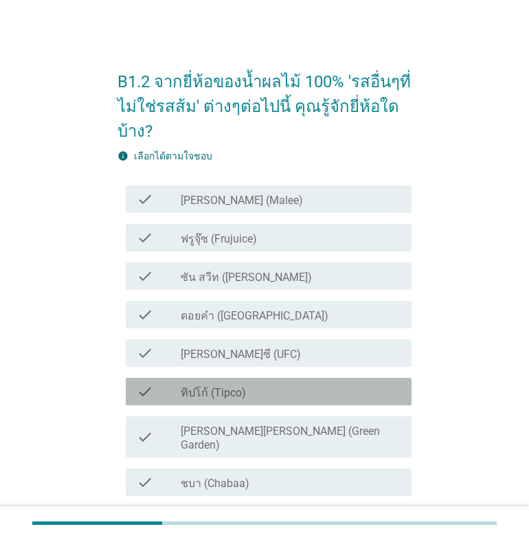
click at [235, 384] on div "check_box_outline_blank ทิปโก้ (Tipco)" at bounding box center [291, 391] width 220 height 16
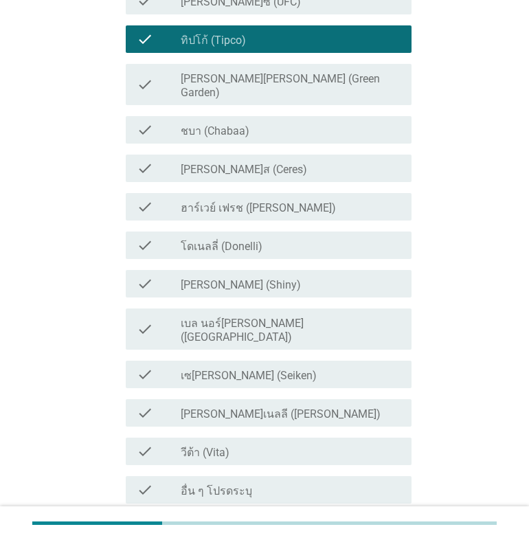
scroll to position [443, 0]
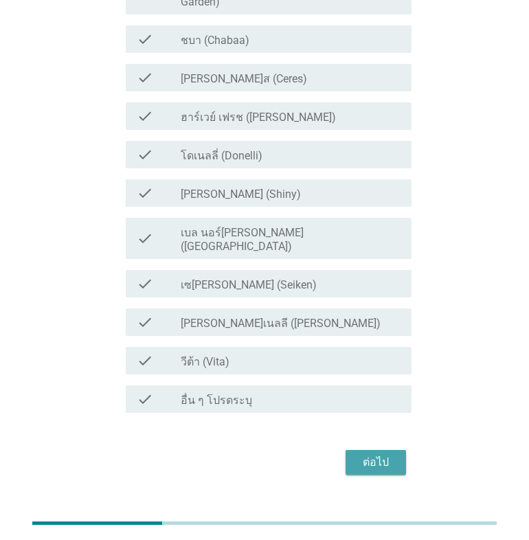
click at [386, 454] on div "ต่อไป" at bounding box center [375, 462] width 38 height 16
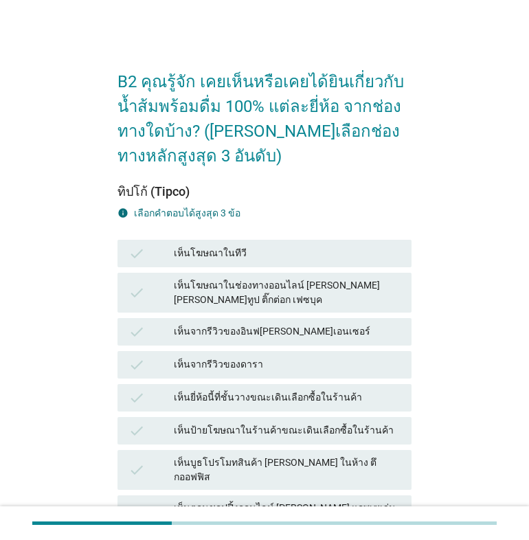
scroll to position [115, 0]
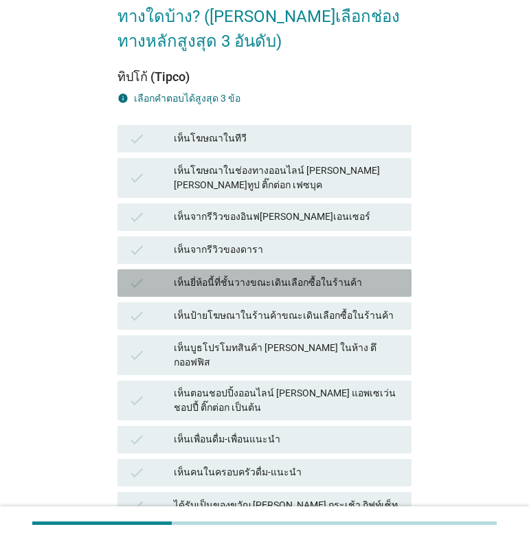
click at [338, 275] on div "เห็นยี่ห้อนี้ที่ชั้นวางขณะเดินเลือกซื้อในร้านค้า" at bounding box center [287, 283] width 227 height 16
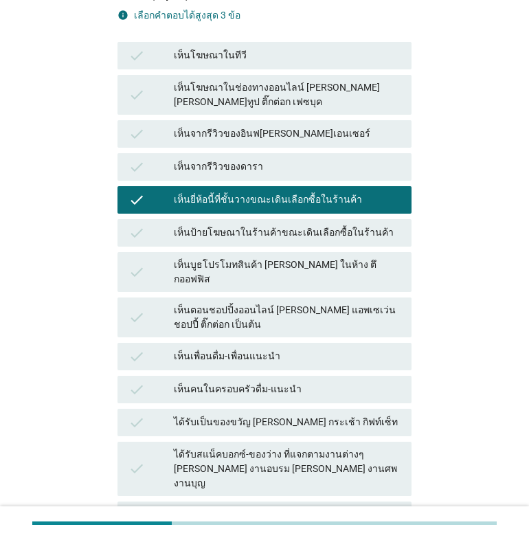
scroll to position [229, 0]
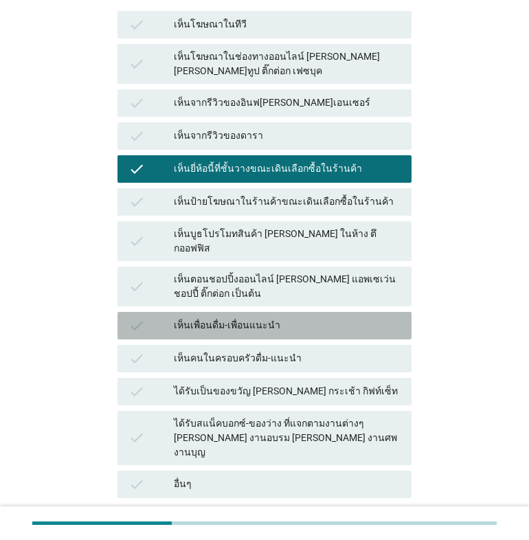
click at [332, 317] on div "เห็นเพื่อนดื่ม-เพื่อนแนะนำ" at bounding box center [287, 325] width 227 height 16
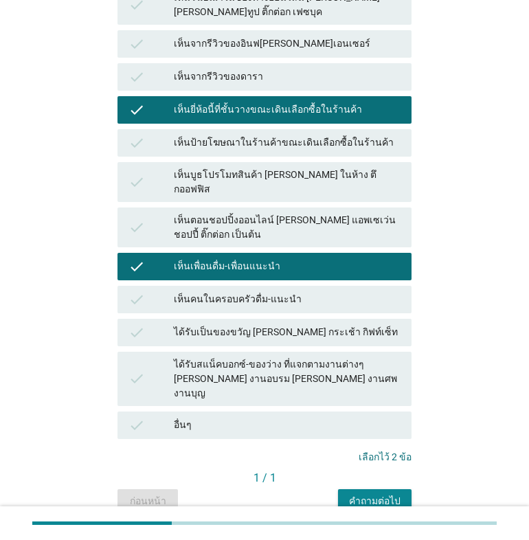
scroll to position [311, 0]
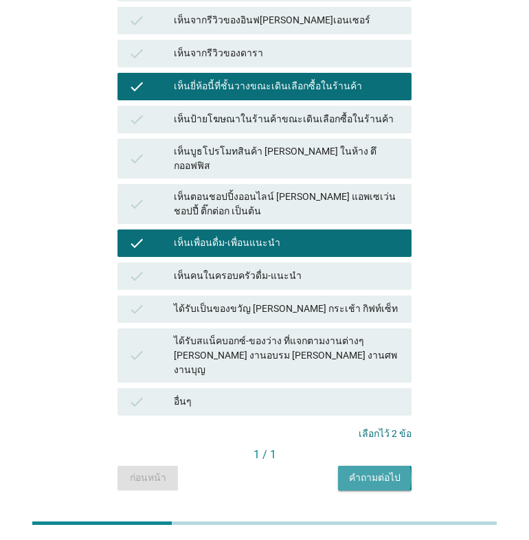
click at [374, 470] on div "คำถามต่อไป" at bounding box center [374, 477] width 51 height 14
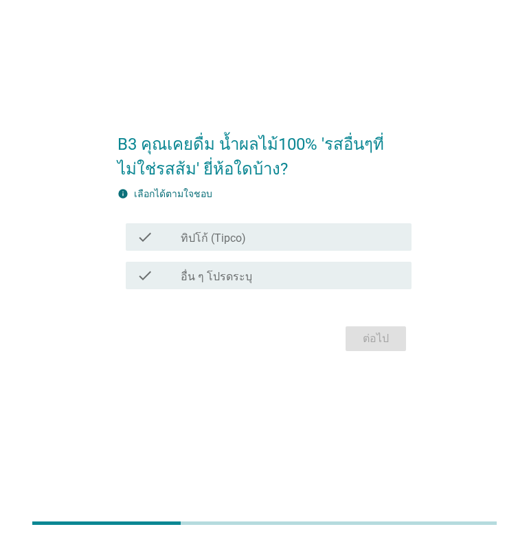
scroll to position [0, 0]
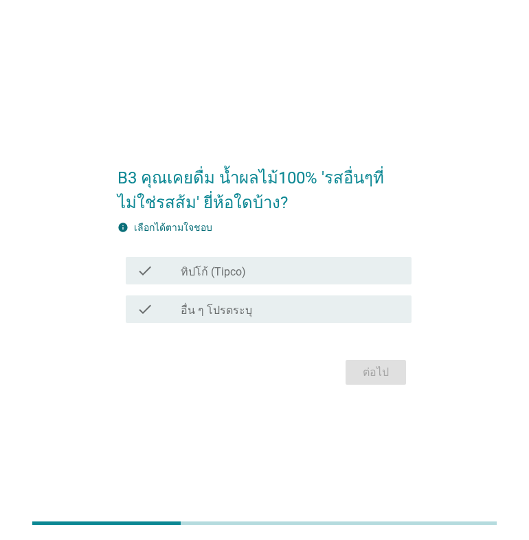
click at [275, 267] on div "check_box_outline_blank ทิปโก้ (Tipco)" at bounding box center [291, 270] width 220 height 16
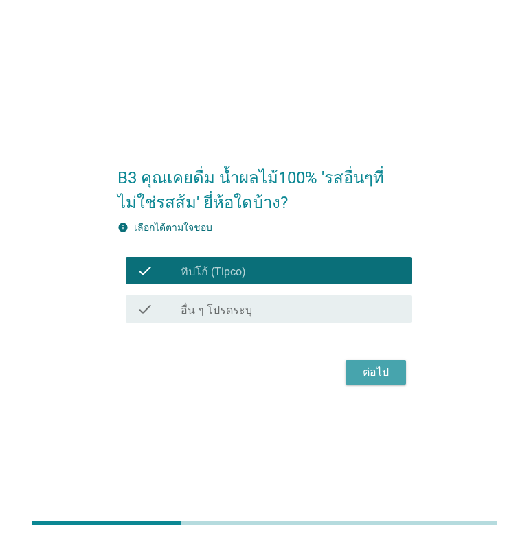
click at [365, 369] on div "ต่อไป" at bounding box center [375, 372] width 38 height 16
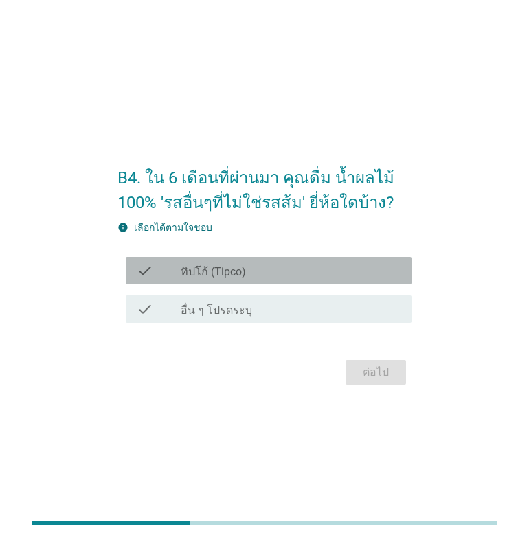
click at [244, 275] on label "ทิปโก้ (Tipco)" at bounding box center [213, 272] width 65 height 14
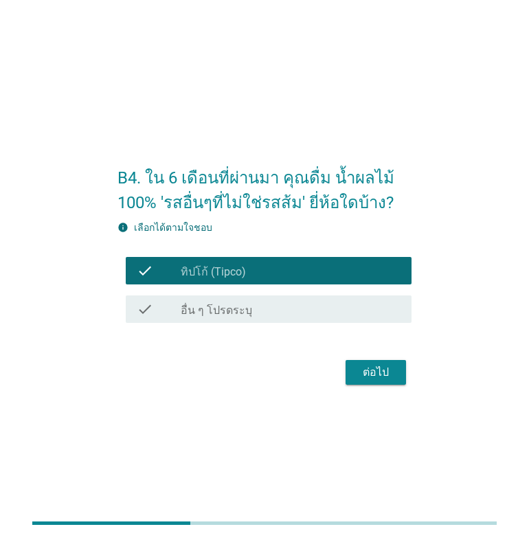
click at [367, 368] on div "ต่อไป" at bounding box center [375, 372] width 38 height 16
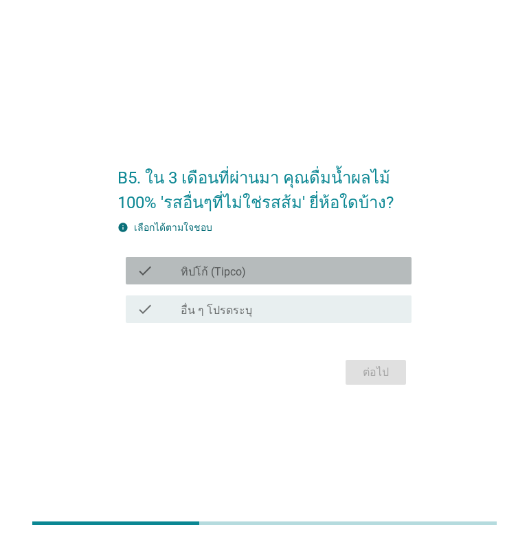
click at [299, 267] on div "check_box ทิปโก้ (Tipco)" at bounding box center [291, 270] width 220 height 16
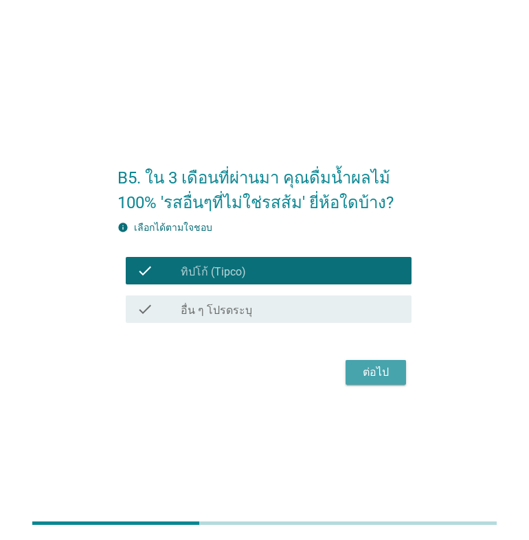
click at [360, 372] on div "ต่อไป" at bounding box center [375, 372] width 38 height 16
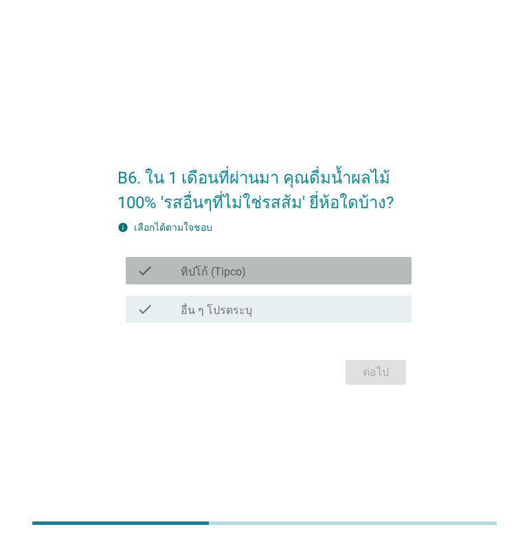
click at [303, 266] on div "check_box ทิปโก้ (Tipco)" at bounding box center [291, 270] width 220 height 16
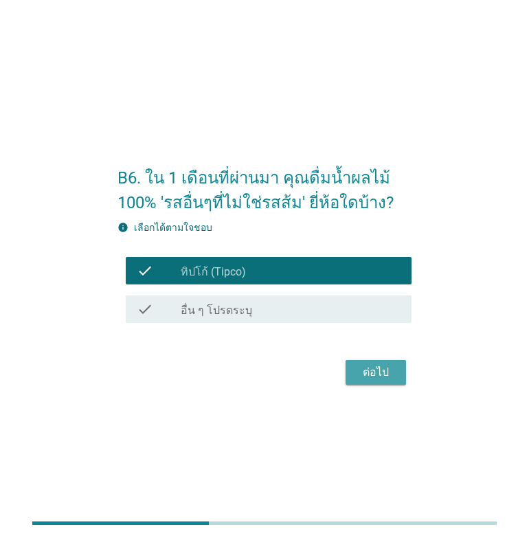
click at [385, 377] on div "ต่อไป" at bounding box center [375, 372] width 38 height 16
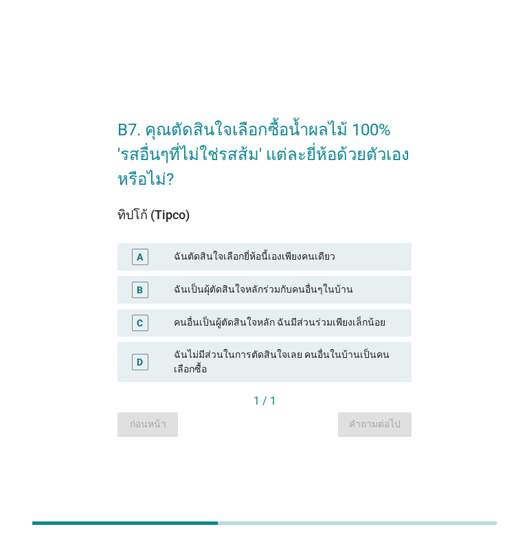
click at [315, 255] on div "ฉันตัดสินใจเลือกยี่ห้อนี้เองเพียงคนเดียว" at bounding box center [287, 256] width 227 height 16
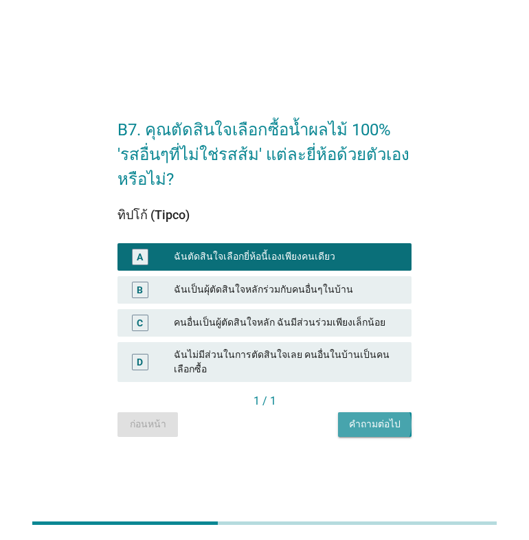
click at [389, 425] on div "คำถามต่อไป" at bounding box center [374, 424] width 51 height 14
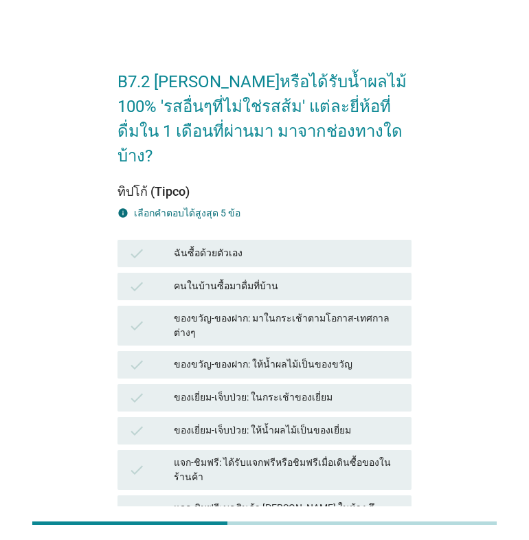
click at [233, 245] on div "ฉันซื้อด้วยตัวเอง" at bounding box center [287, 253] width 227 height 16
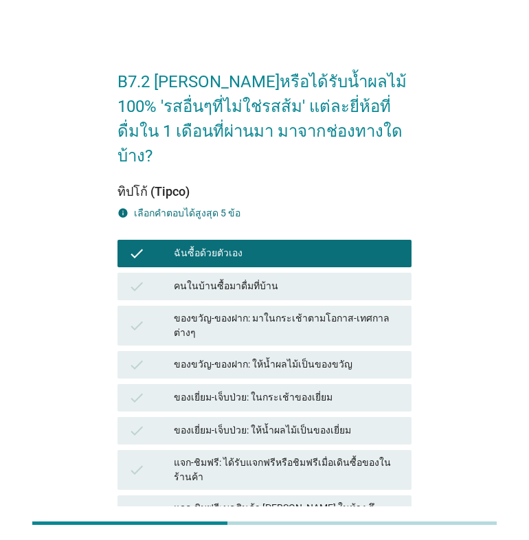
click at [253, 278] on div "คนในบ้านซื้อมาดื่มที่บ้าน" at bounding box center [287, 286] width 227 height 16
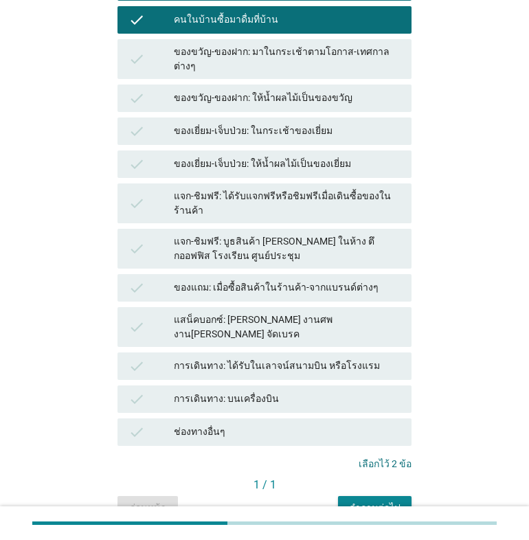
scroll to position [286, 0]
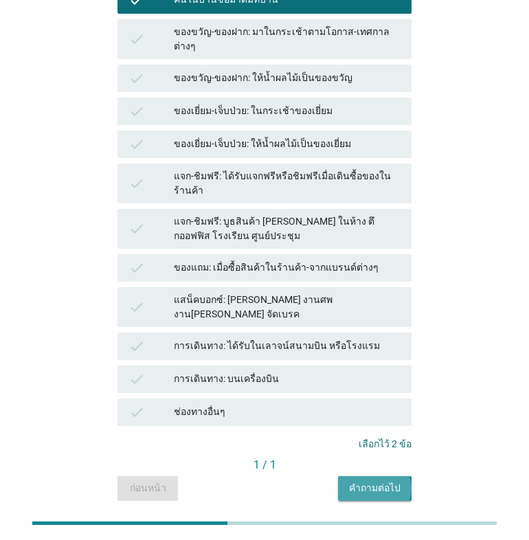
click at [385, 481] on div "คำถามต่อไป" at bounding box center [374, 488] width 51 height 14
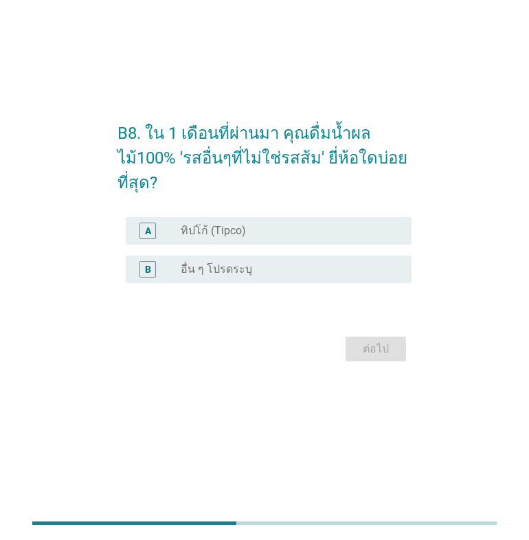
scroll to position [0, 0]
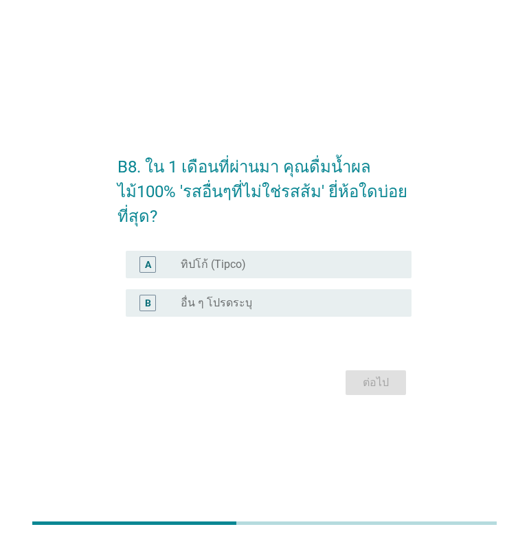
click at [301, 268] on div "radio_button_unchecked ทิปโก้ (Tipco)" at bounding box center [285, 264] width 209 height 14
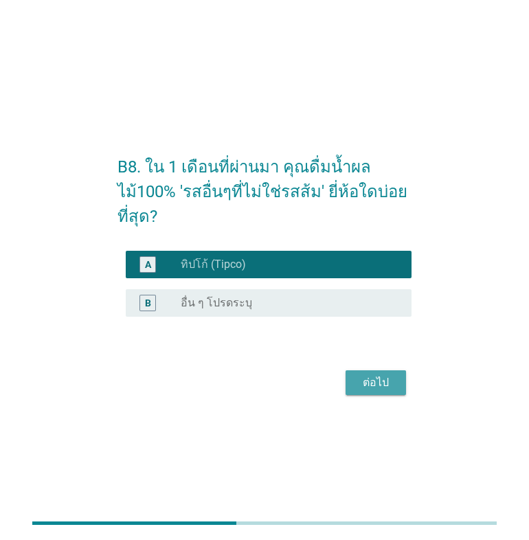
click at [367, 378] on div "ต่อไป" at bounding box center [375, 382] width 38 height 16
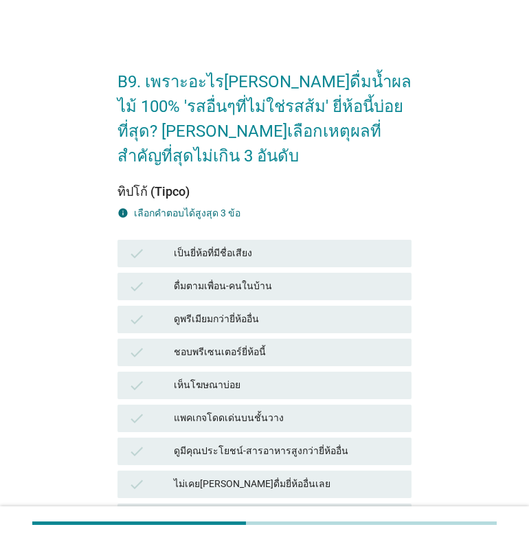
click at [281, 245] on div "เป็นยี่ห้อที่มีชื่อเสียง" at bounding box center [287, 253] width 227 height 16
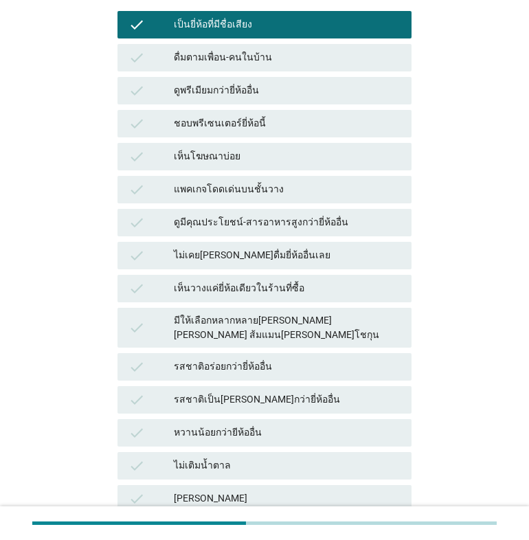
scroll to position [343, 0]
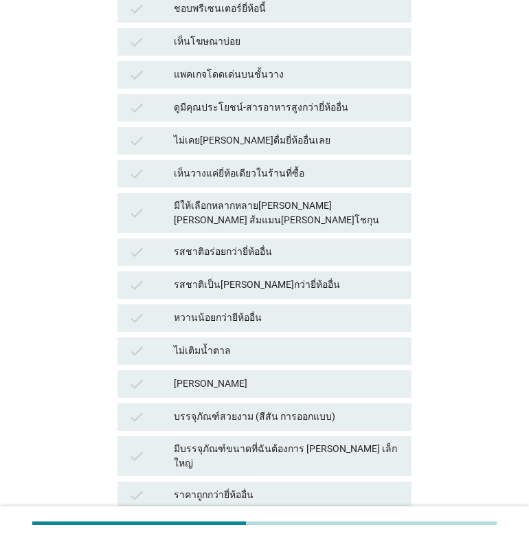
click at [222, 277] on div "รสชาติเป็น[PERSON_NAME]กว่ายี่ห้ออื่น" at bounding box center [287, 285] width 227 height 16
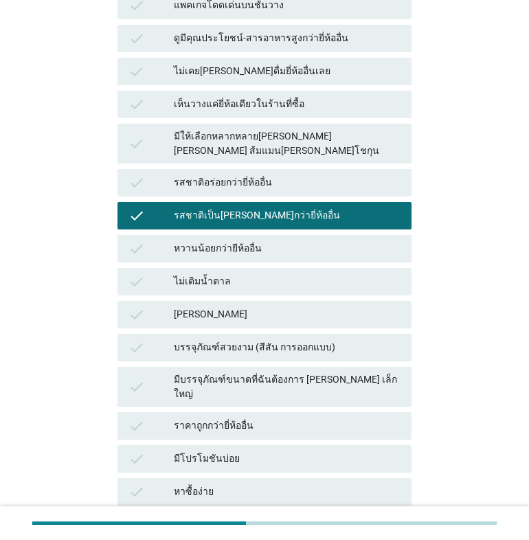
scroll to position [458, 0]
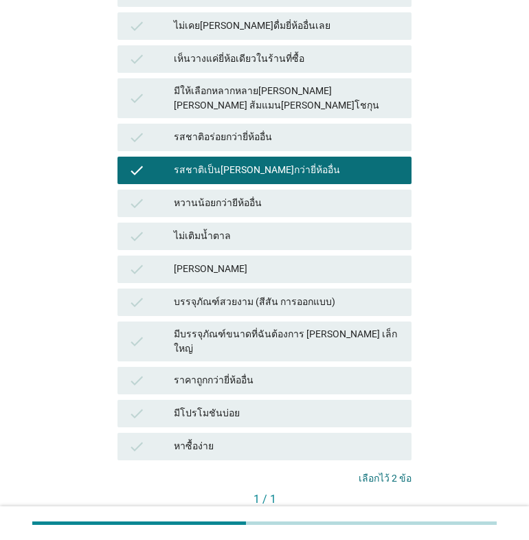
click at [378, 515] on div "คำถามต่อไป" at bounding box center [374, 522] width 51 height 14
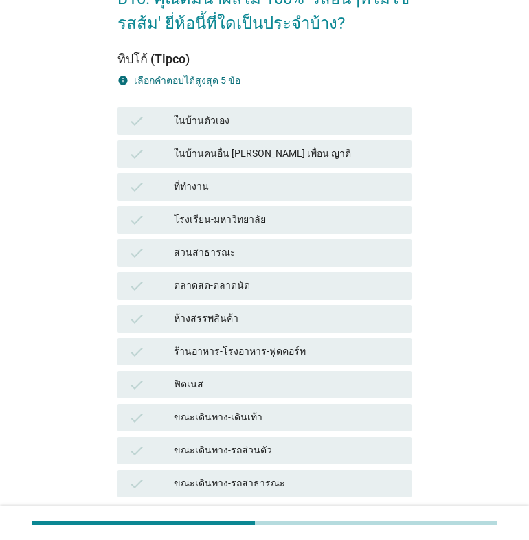
scroll to position [115, 0]
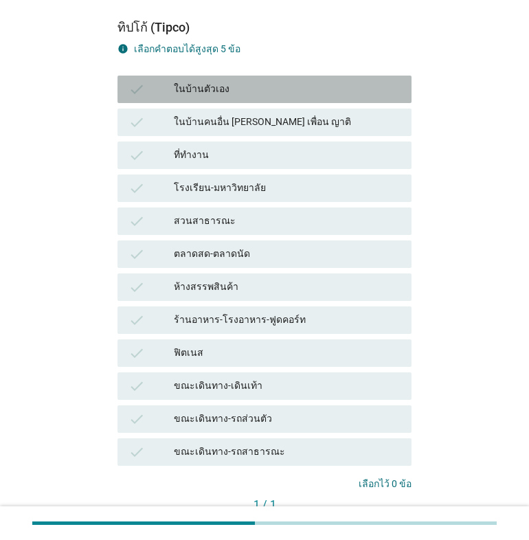
click at [264, 92] on div "ในบ้านตัวเอง" at bounding box center [287, 89] width 227 height 16
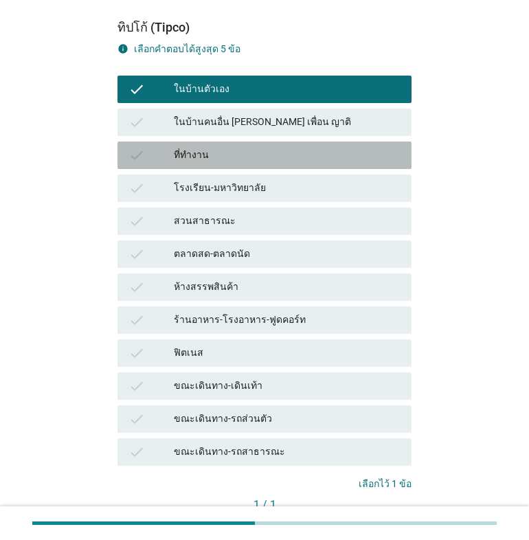
click at [356, 157] on div "ที่ทำงาน" at bounding box center [287, 155] width 227 height 16
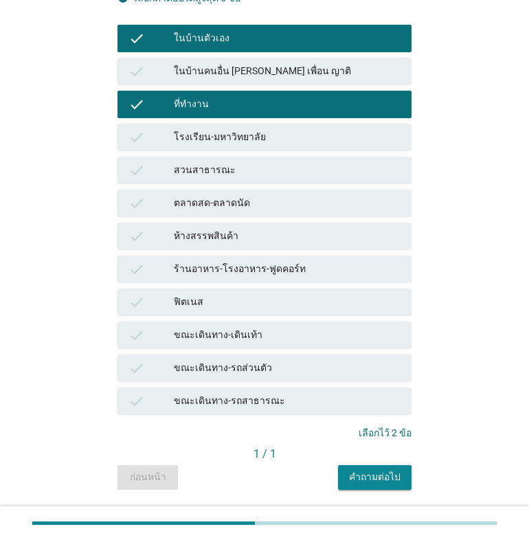
scroll to position [204, 0]
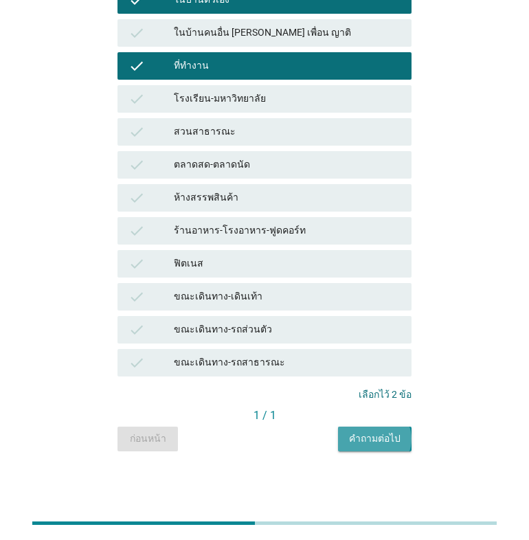
click at [381, 442] on div "คำถามต่อไป" at bounding box center [374, 438] width 51 height 14
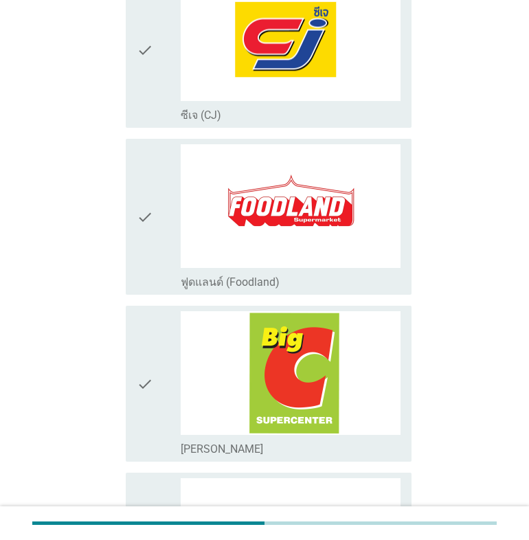
scroll to position [343, 0]
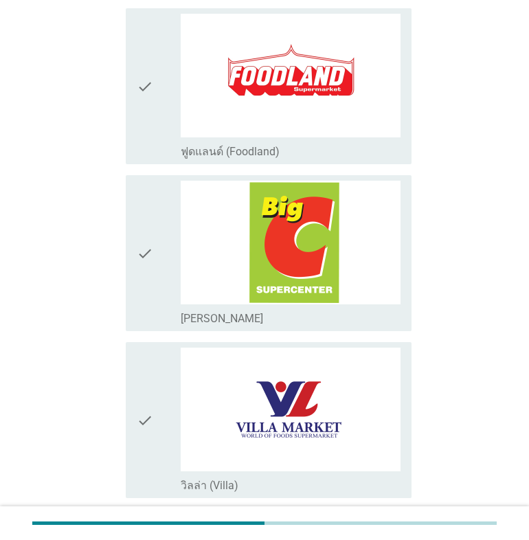
click at [155, 266] on div "check" at bounding box center [159, 253] width 44 height 145
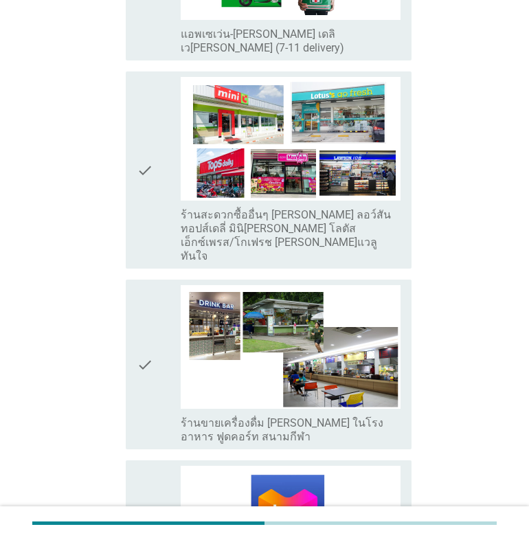
scroll to position [2919, 0]
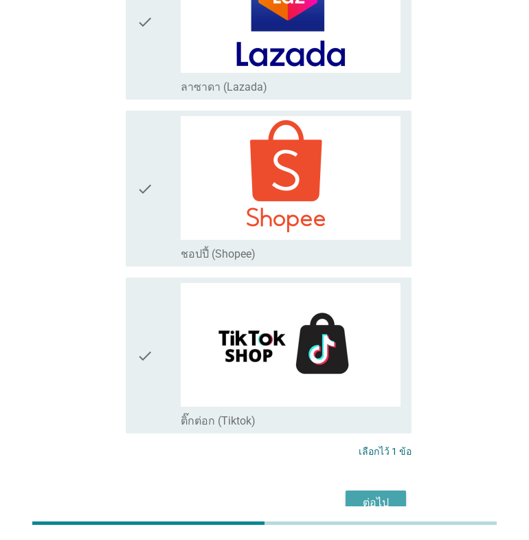
click at [372, 494] on div "ต่อไป" at bounding box center [375, 502] width 38 height 16
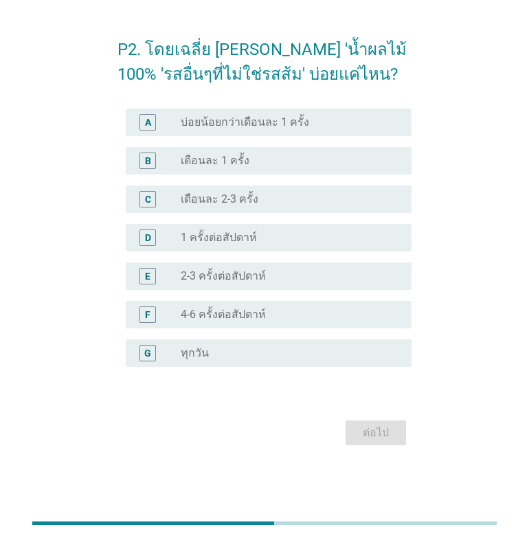
scroll to position [0, 0]
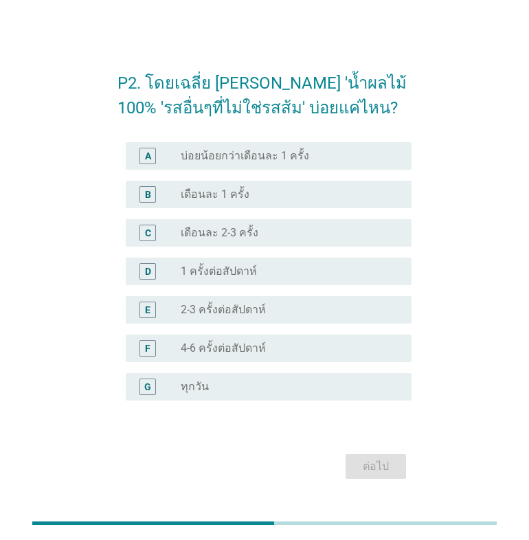
click at [240, 230] on label "เดือนละ 2-3 ครั้ง" at bounding box center [220, 233] width 78 height 14
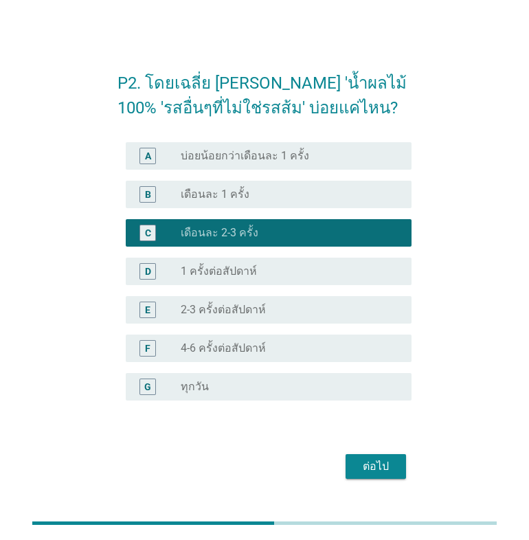
click at [368, 461] on div "ต่อไป" at bounding box center [375, 466] width 38 height 16
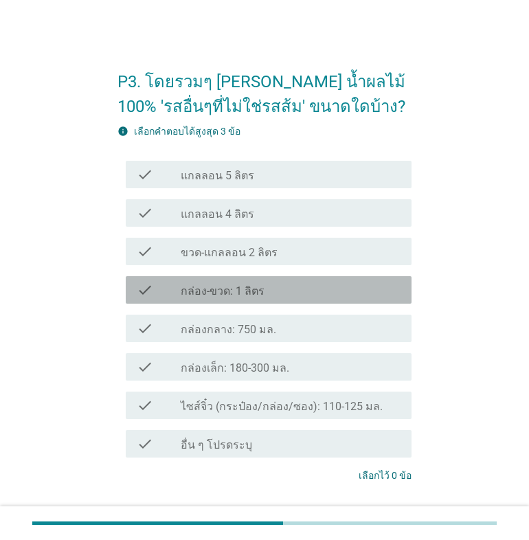
click at [280, 288] on div "check_box_outline_blank กล่อง-ขวด: 1 ลิตร" at bounding box center [291, 289] width 220 height 16
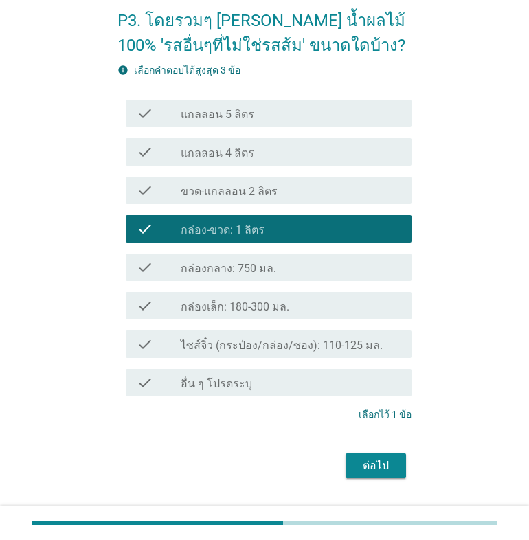
scroll to position [92, 0]
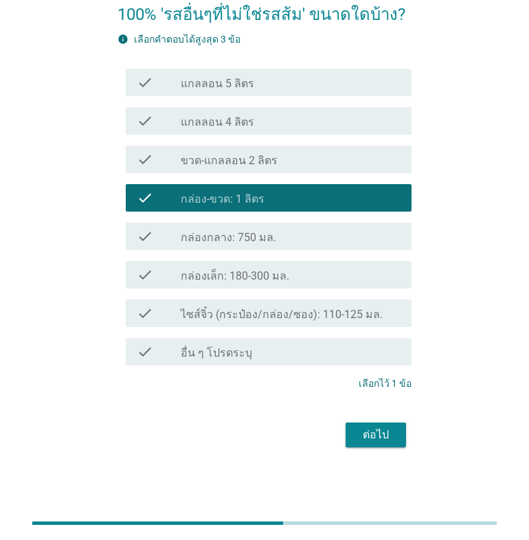
click at [385, 426] on div "ต่อไป" at bounding box center [375, 434] width 38 height 16
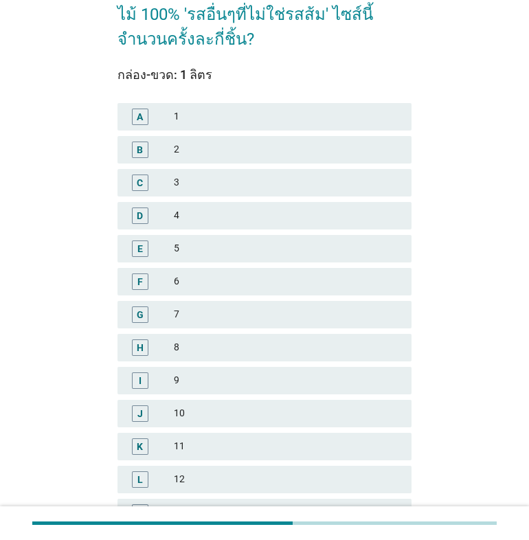
scroll to position [0, 0]
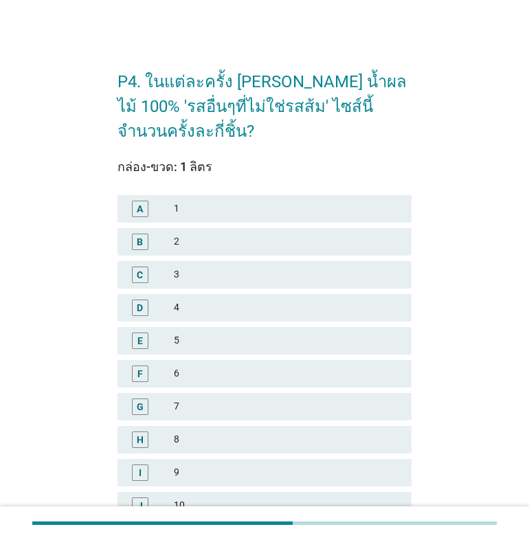
click at [225, 266] on div "3" at bounding box center [287, 274] width 227 height 16
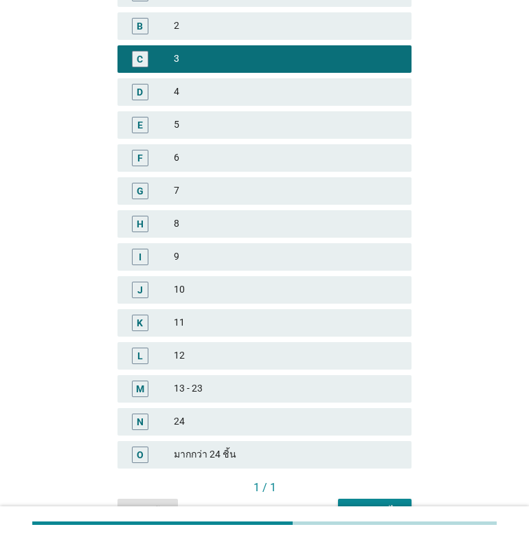
scroll to position [263, 0]
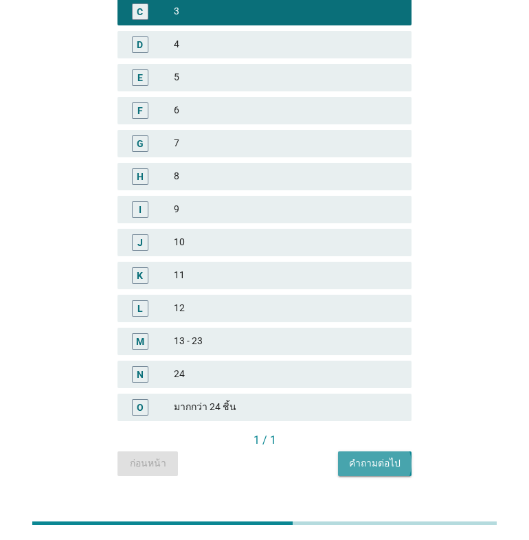
click at [389, 456] on div "คำถามต่อไป" at bounding box center [374, 463] width 51 height 14
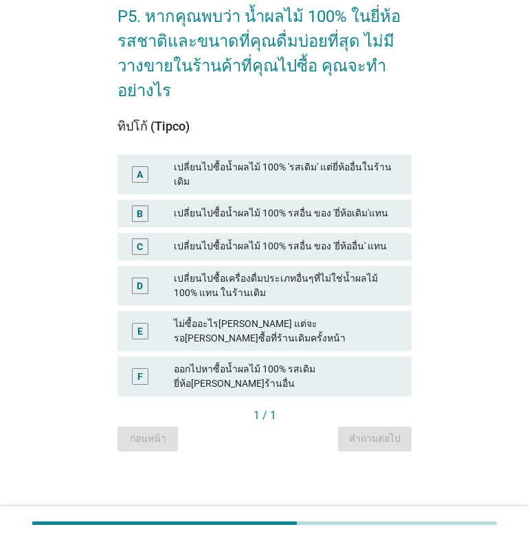
scroll to position [0, 0]
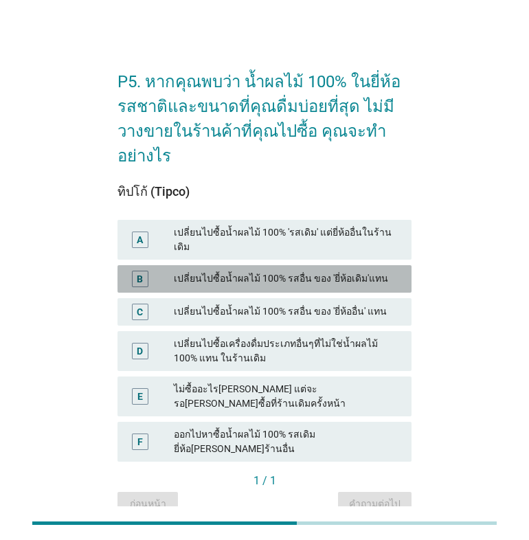
click at [339, 270] on div "เปลี่ยนไปซื้อน้ำผลไม้ 100% รสอื่น ของ 'ยี่ห้อเดิม'แทน" at bounding box center [287, 278] width 227 height 16
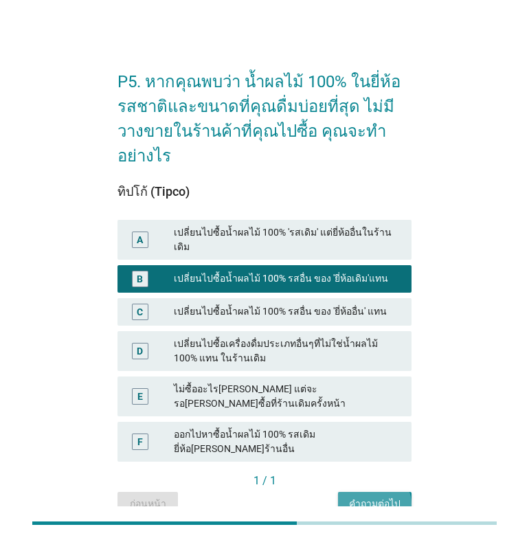
click at [378, 496] on div "คำถามต่อไป" at bounding box center [374, 503] width 51 height 14
